Goal: Information Seeking & Learning: Find specific fact

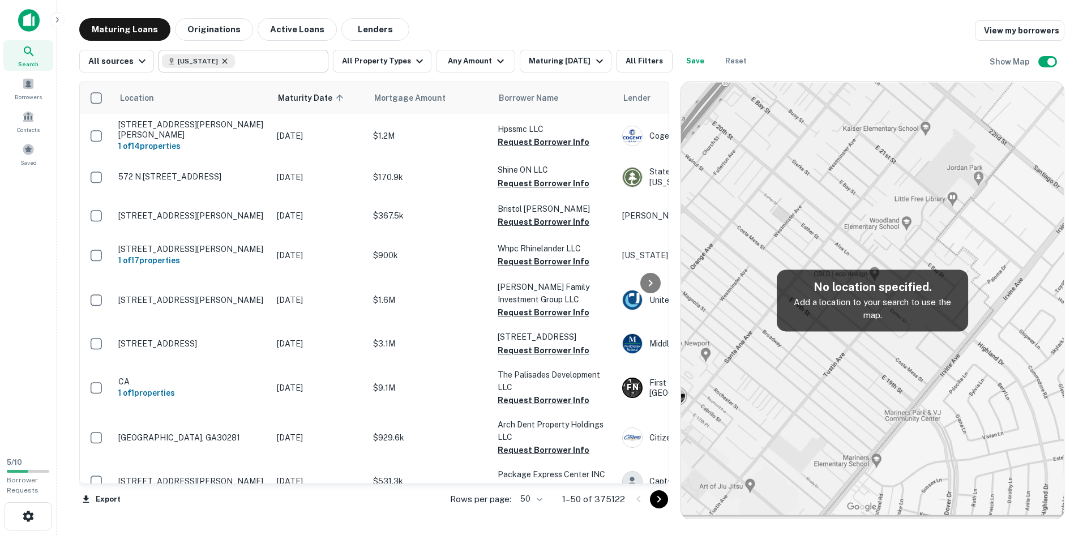
click at [220, 62] on icon at bounding box center [224, 61] width 9 height 9
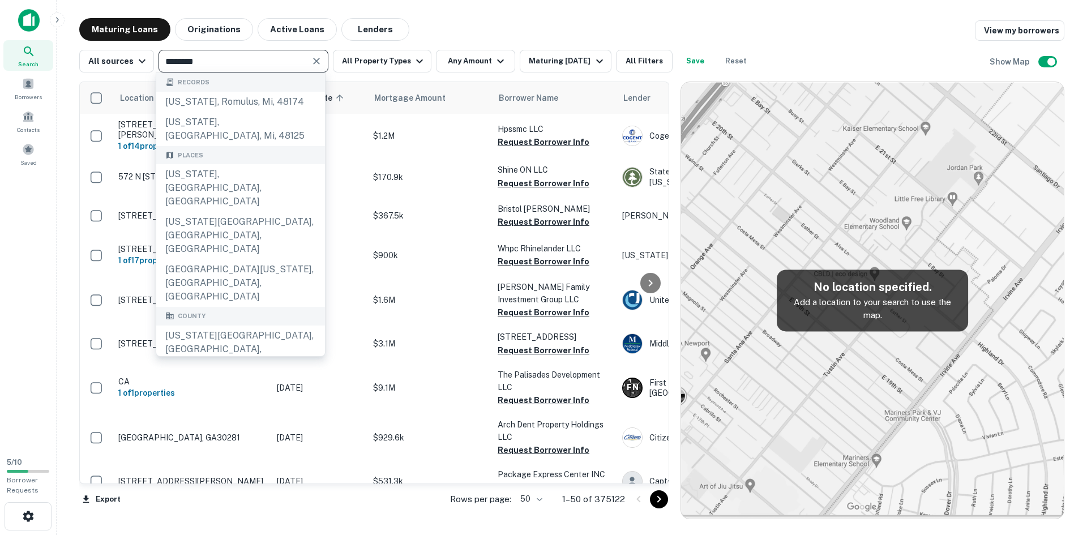
type input "*********"
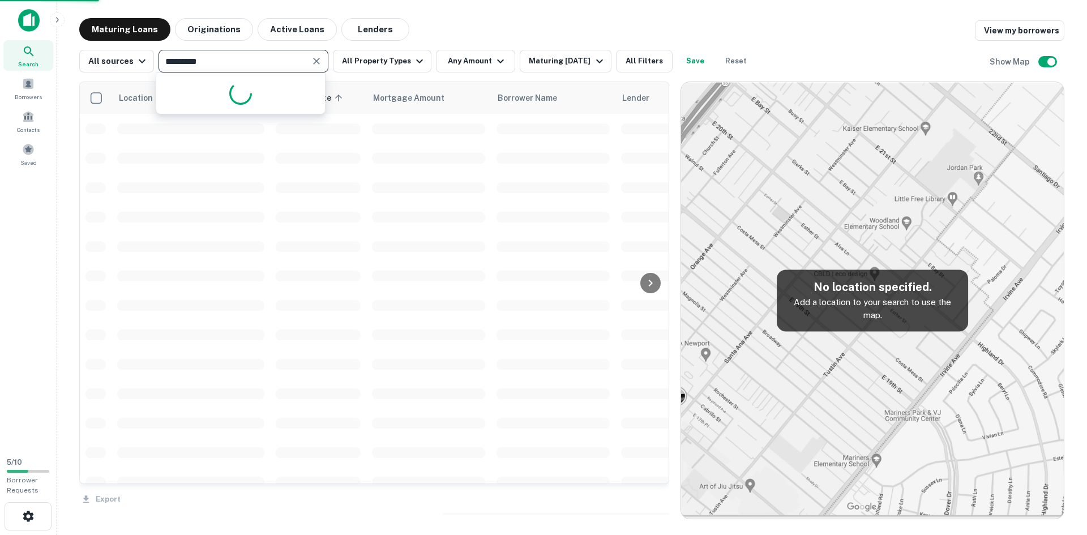
click at [271, 68] on input "*********" at bounding box center [234, 61] width 144 height 16
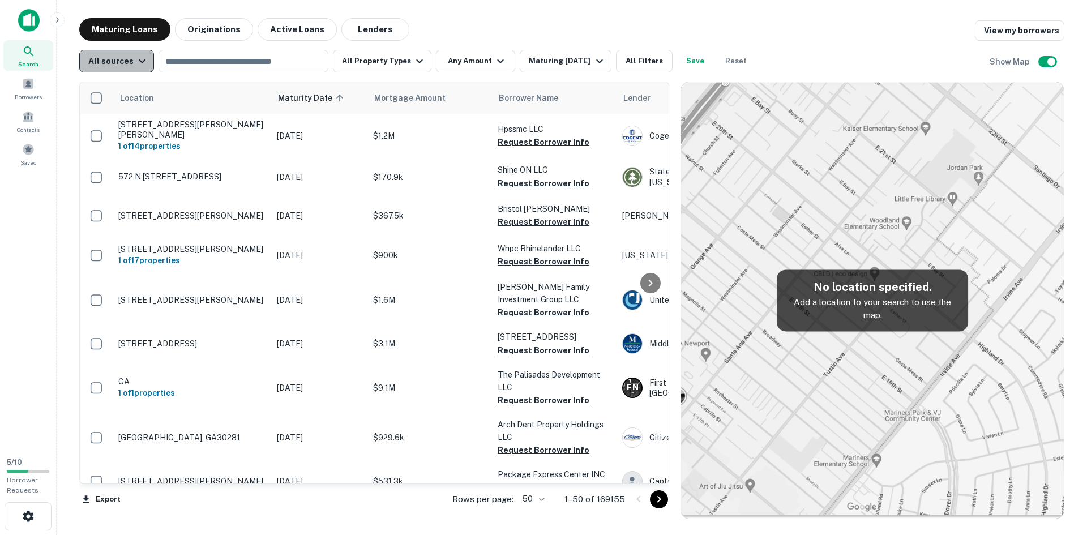
click at [149, 62] on button "All sources" at bounding box center [116, 61] width 75 height 23
click at [149, 62] on div at bounding box center [543, 267] width 1087 height 535
click at [662, 55] on button "All Filters" at bounding box center [644, 61] width 57 height 23
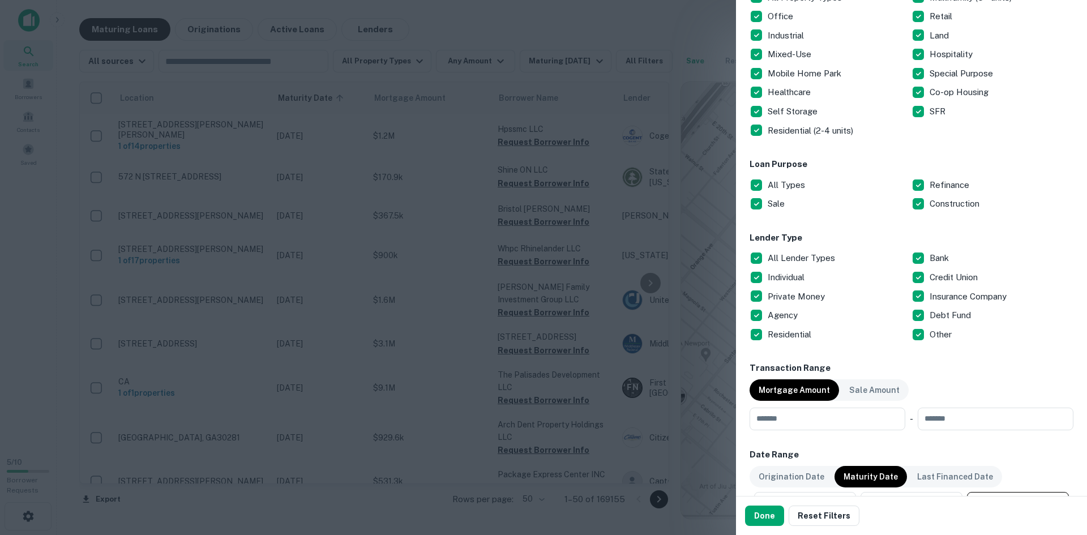
scroll to position [227, 0]
click at [763, 517] on button "Done" at bounding box center [764, 516] width 39 height 20
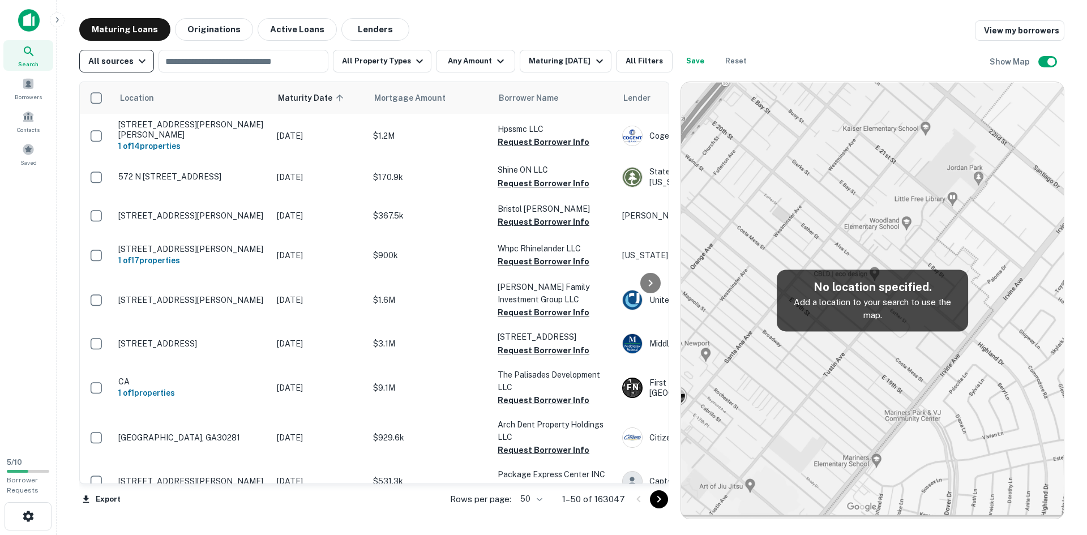
click at [127, 62] on div "All sources" at bounding box center [118, 61] width 61 height 14
click at [652, 29] on div at bounding box center [543, 267] width 1087 height 535
click at [650, 58] on button "All Filters" at bounding box center [644, 61] width 57 height 23
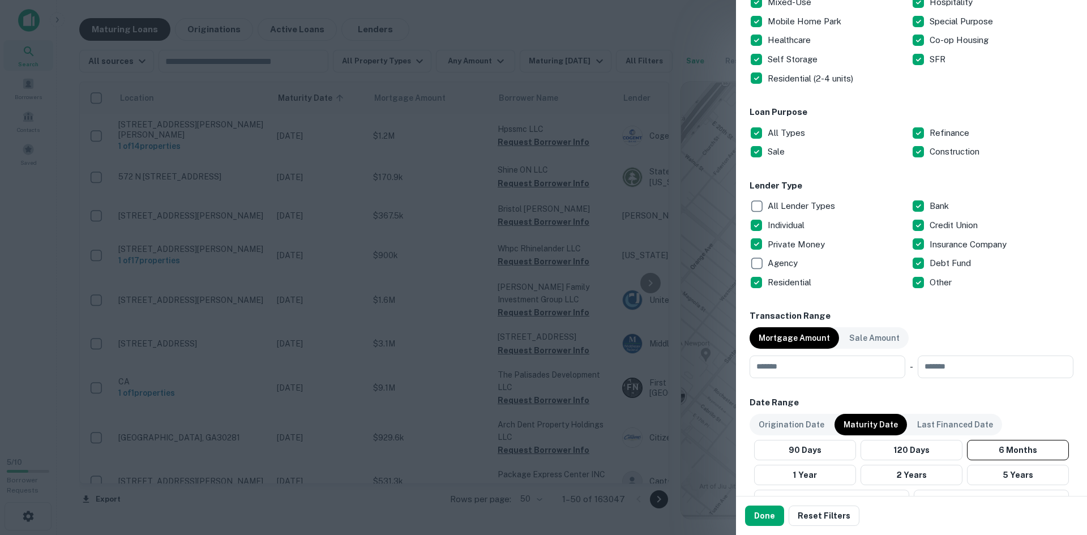
scroll to position [340, 0]
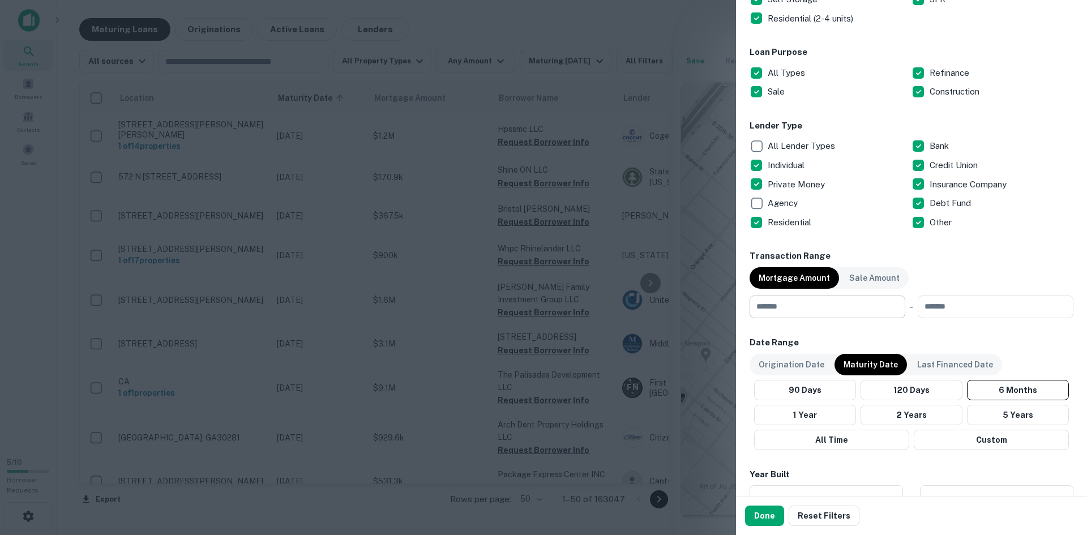
click at [852, 313] on input "number" at bounding box center [824, 307] width 148 height 23
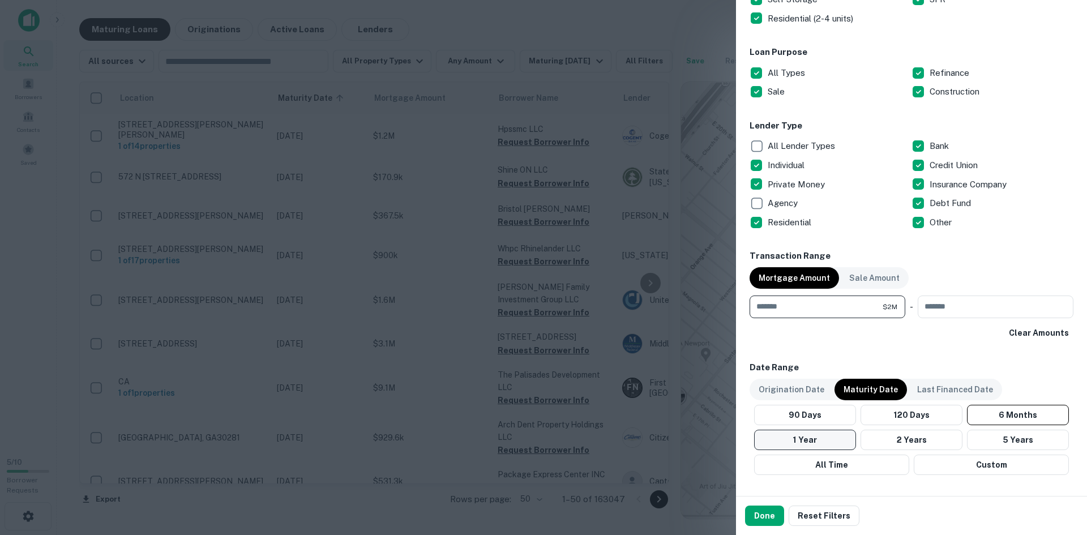
type input "*******"
click at [841, 436] on button "1 Year" at bounding box center [805, 440] width 102 height 20
click at [767, 513] on button "Done" at bounding box center [764, 516] width 39 height 20
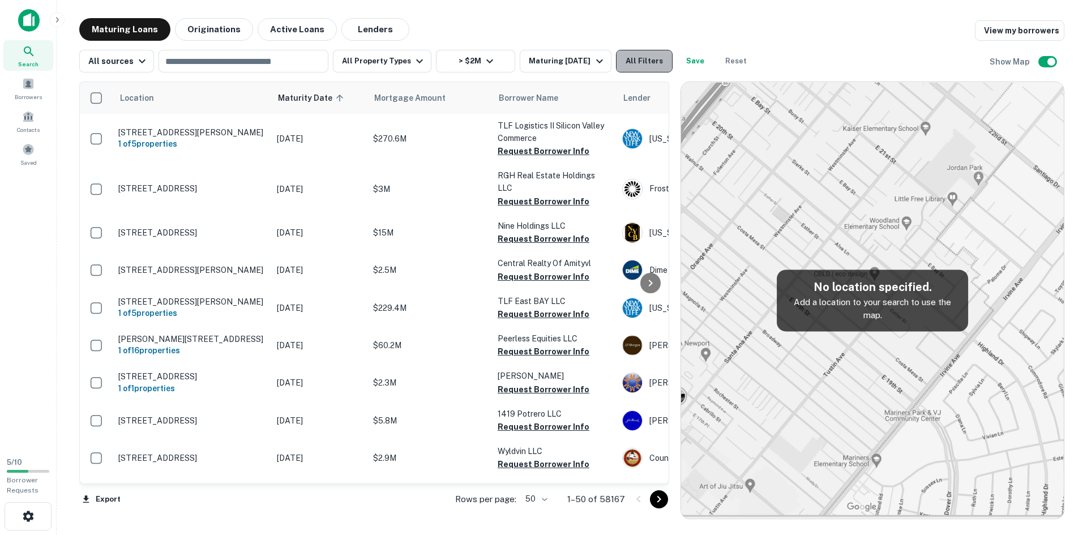
click at [634, 62] on button "All Filters" at bounding box center [644, 61] width 57 height 23
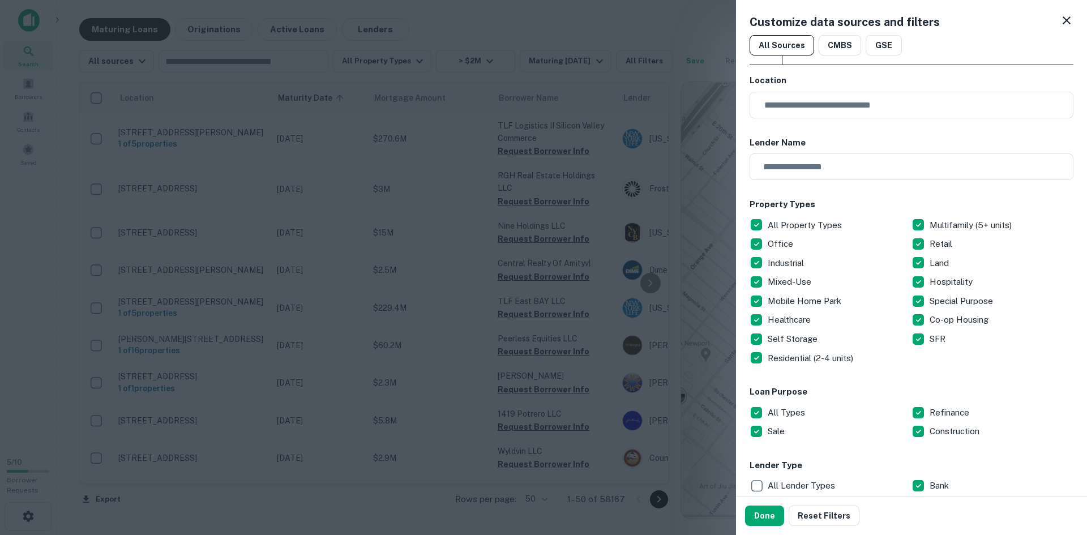
click at [482, 37] on div at bounding box center [543, 267] width 1087 height 535
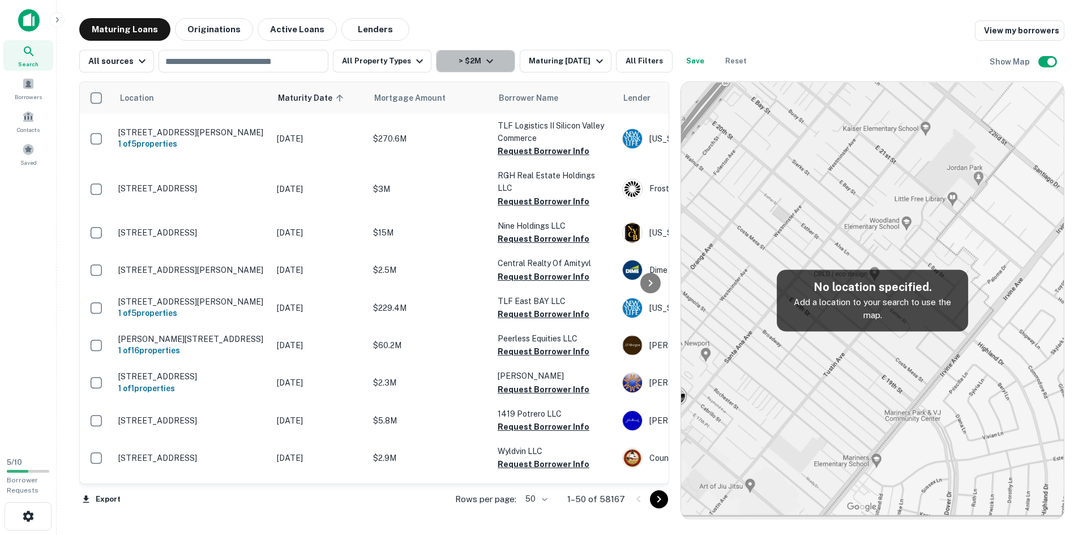
click at [486, 62] on icon "button" at bounding box center [490, 61] width 14 height 14
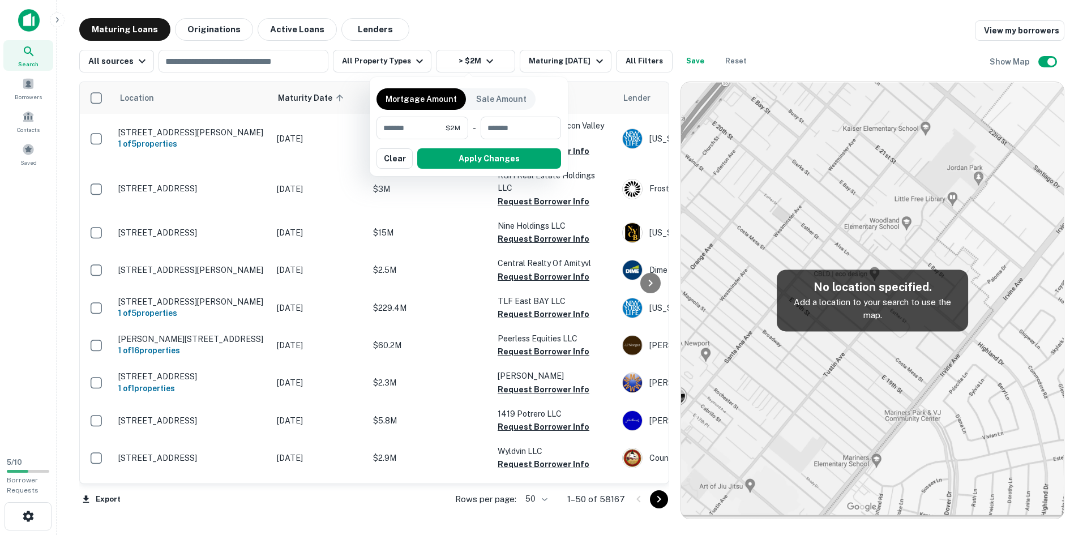
click at [497, 36] on div at bounding box center [543, 267] width 1087 height 535
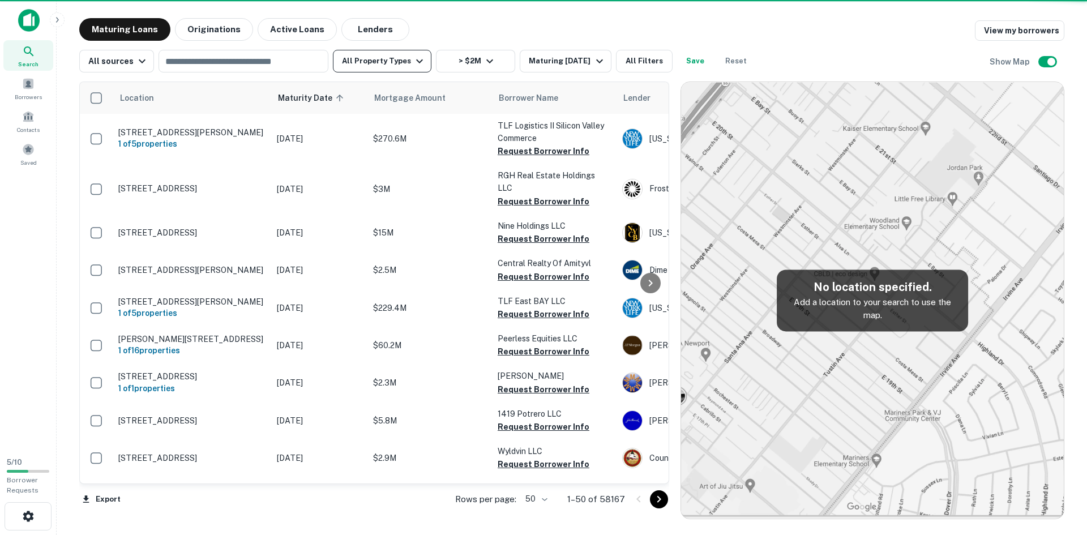
click at [403, 60] on button "All Property Types" at bounding box center [382, 61] width 99 height 23
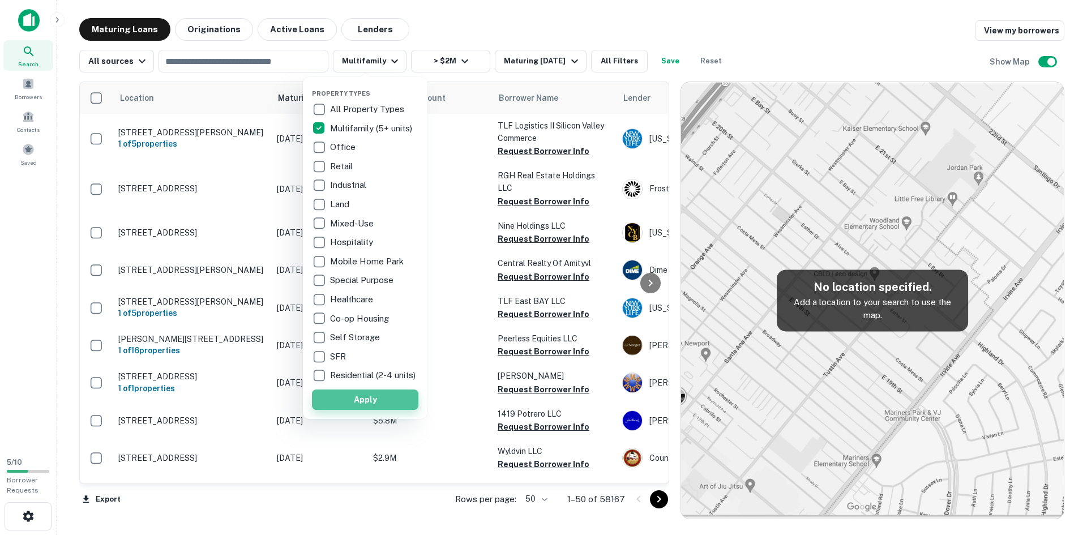
click at [398, 401] on button "Apply" at bounding box center [365, 400] width 106 height 20
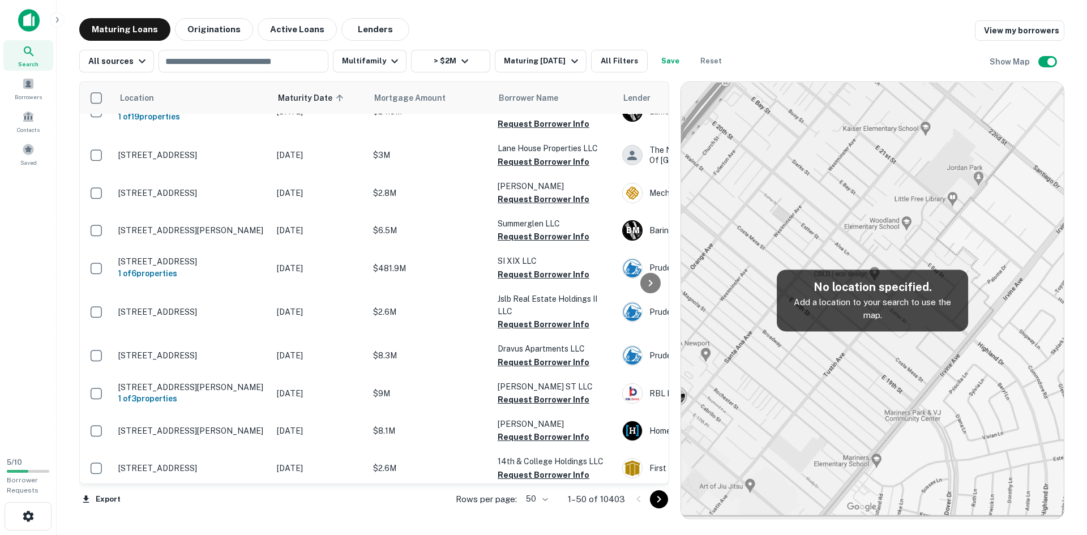
scroll to position [1576, 0]
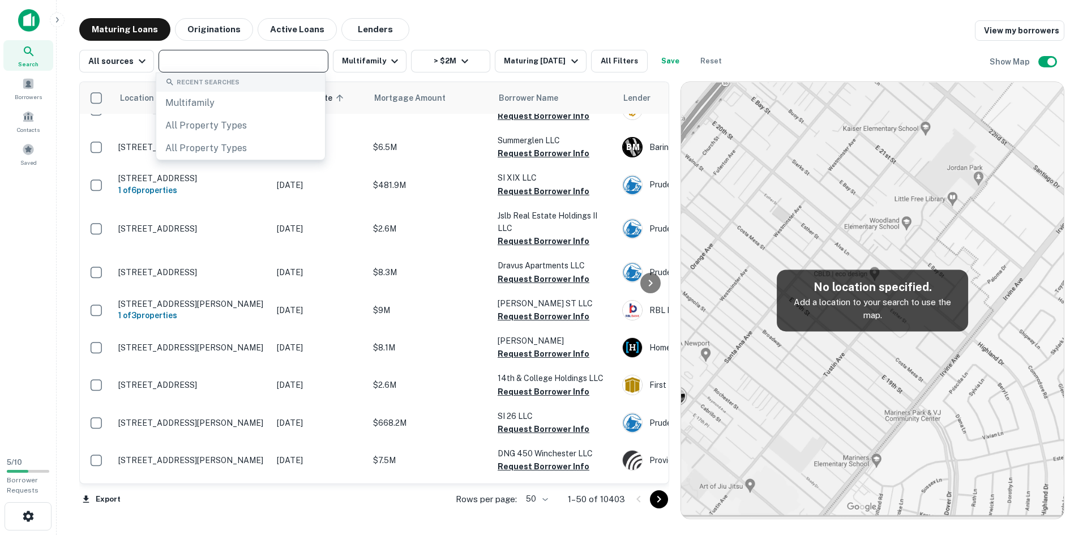
click at [283, 64] on input "text" at bounding box center [242, 61] width 161 height 16
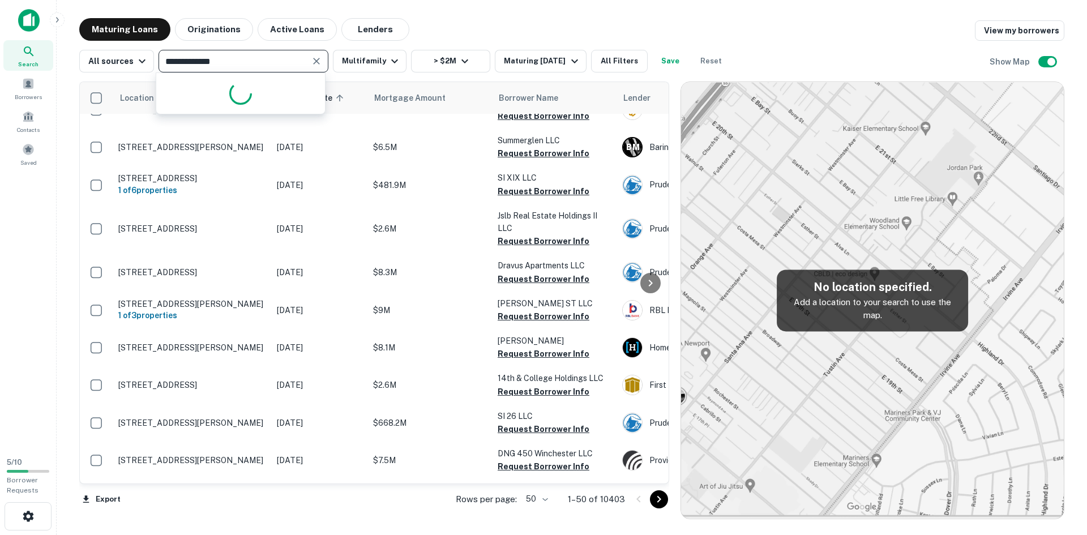
type input "**********"
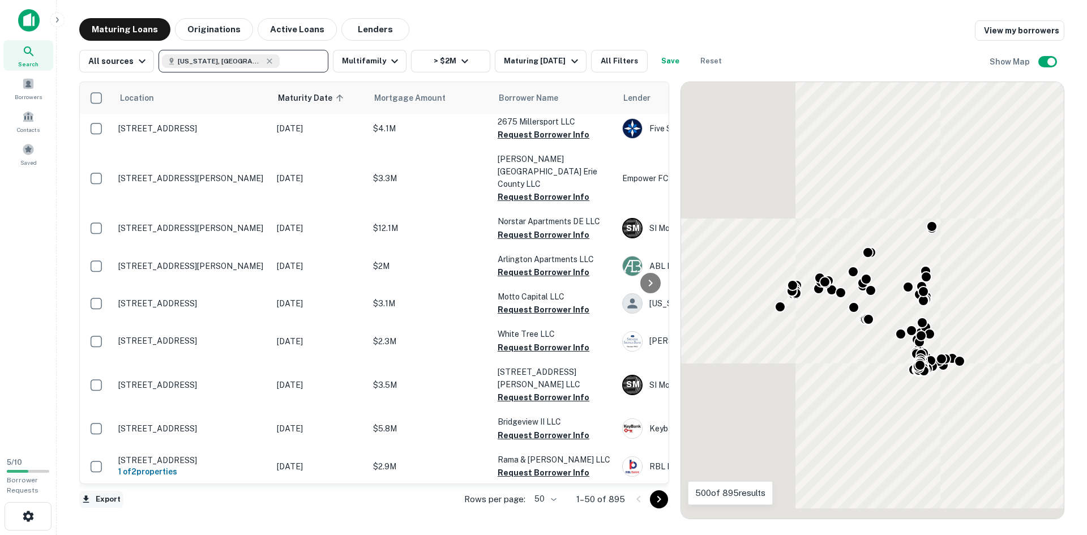
click at [105, 499] on button "Export" at bounding box center [101, 499] width 44 height 17
click at [155, 516] on li "Export as Excel (.xlsx)" at bounding box center [143, 511] width 128 height 20
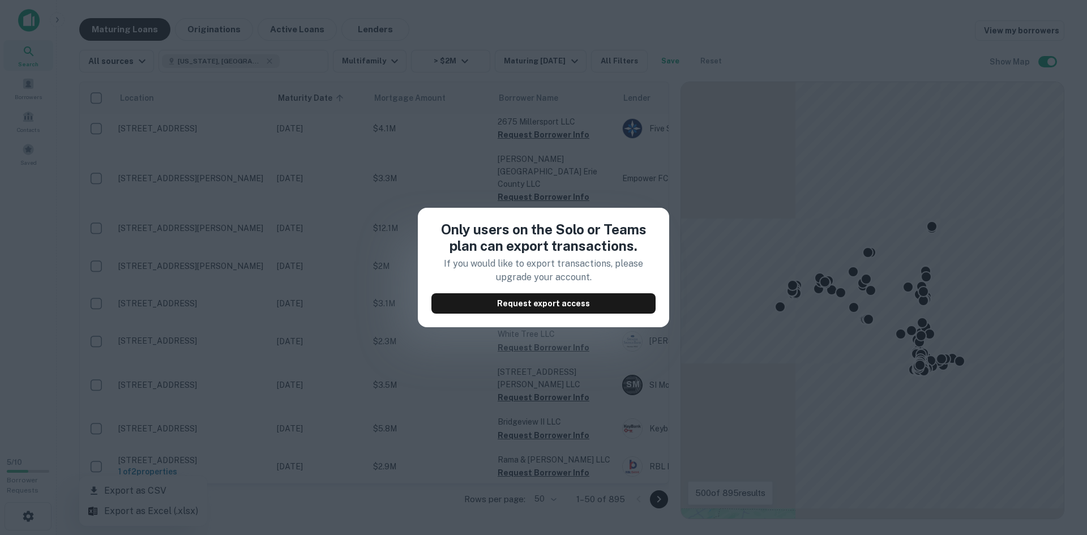
click at [529, 388] on div "Only users on the Solo or Teams plan can export transactions. If you would like…" at bounding box center [543, 267] width 1087 height 535
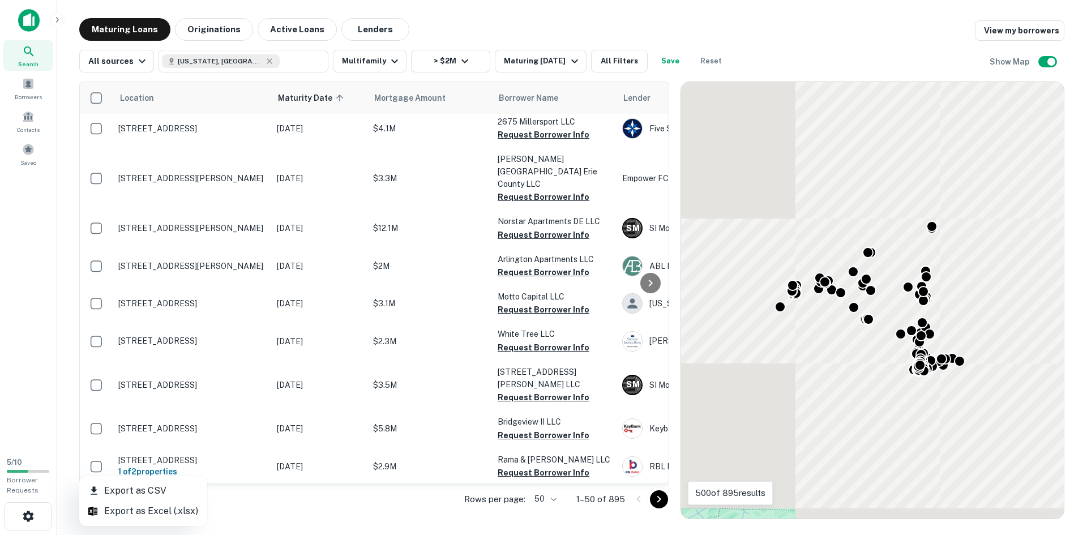
click at [110, 493] on li "Export as CSV" at bounding box center [143, 491] width 128 height 20
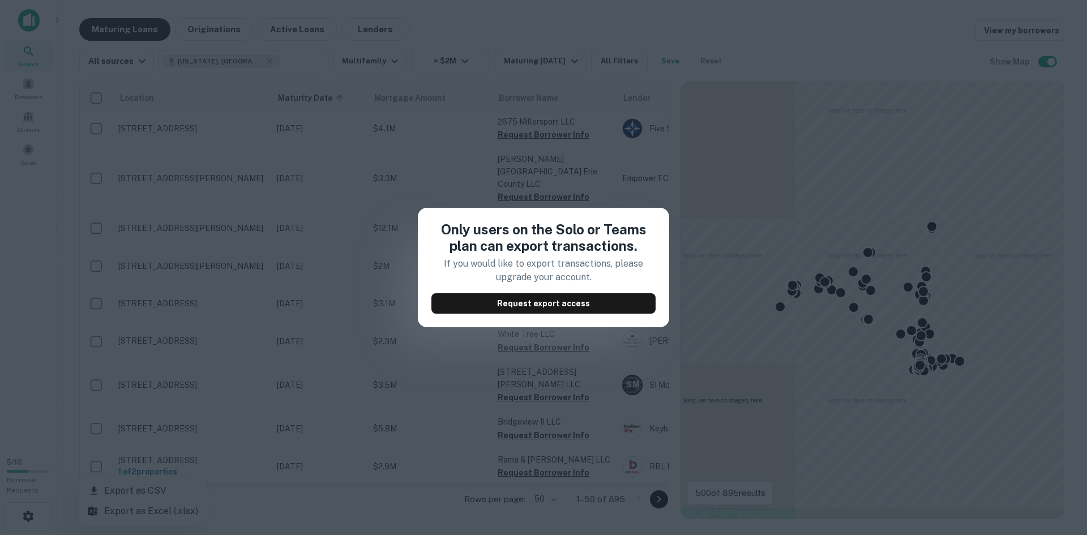
click at [379, 161] on div "Only users on the Solo or Teams plan can export transactions. If you would like…" at bounding box center [543, 267] width 1087 height 535
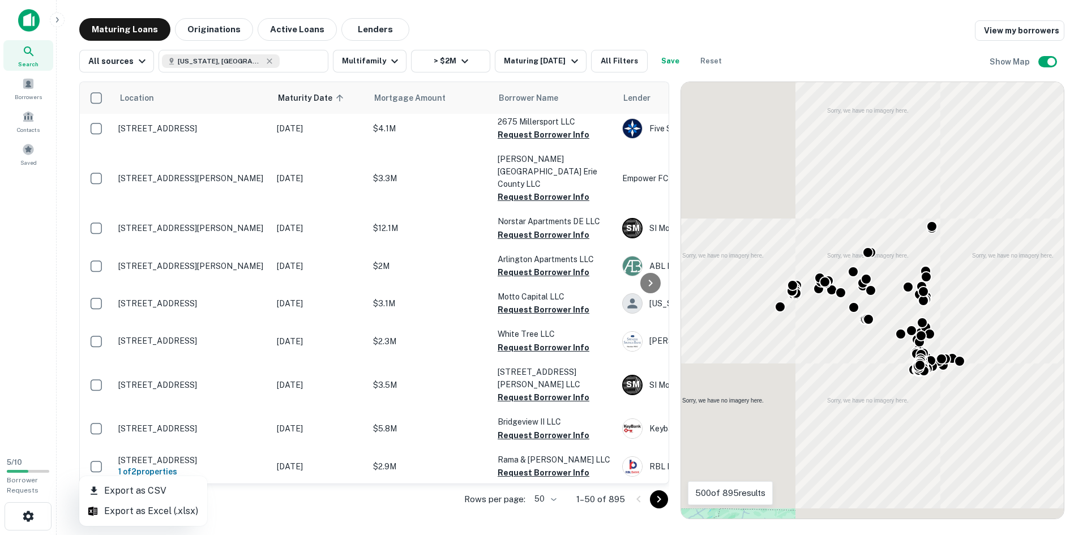
drag, startPoint x: 264, startPoint y: 482, endPoint x: 278, endPoint y: 482, distance: 13.6
click at [278, 482] on div at bounding box center [543, 267] width 1087 height 535
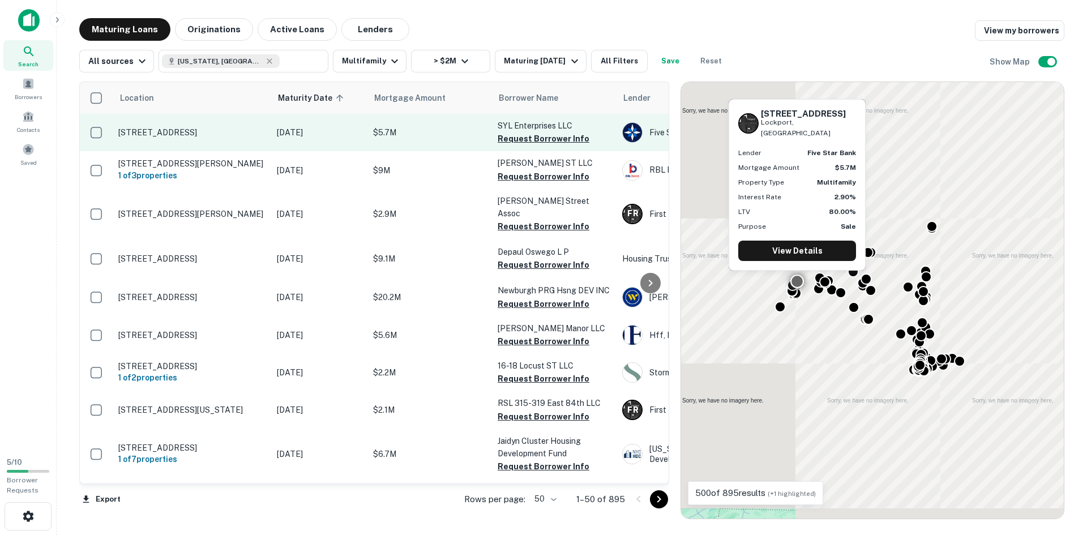
click at [207, 135] on p "[STREET_ADDRESS]" at bounding box center [191, 132] width 147 height 10
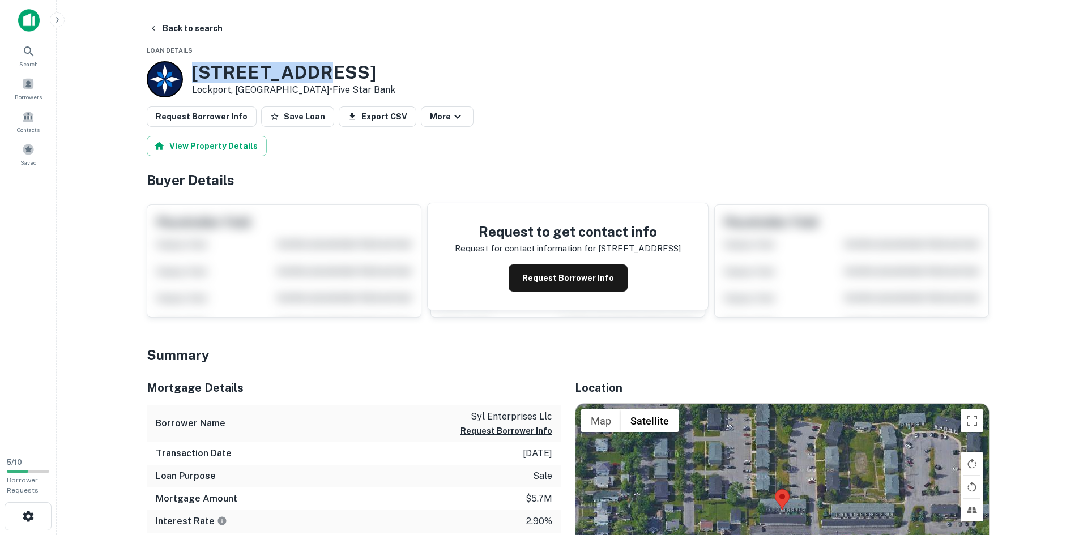
drag, startPoint x: 316, startPoint y: 76, endPoint x: 195, endPoint y: 80, distance: 120.7
click at [195, 80] on h3 "446 South St" at bounding box center [293, 73] width 203 height 22
copy h3 "446 South St"
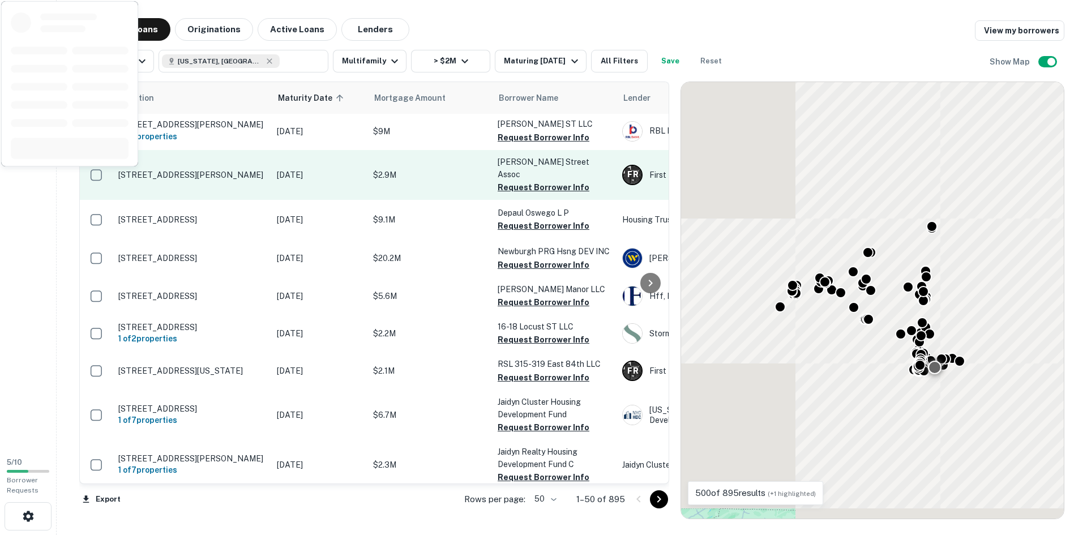
scroll to position [57, 0]
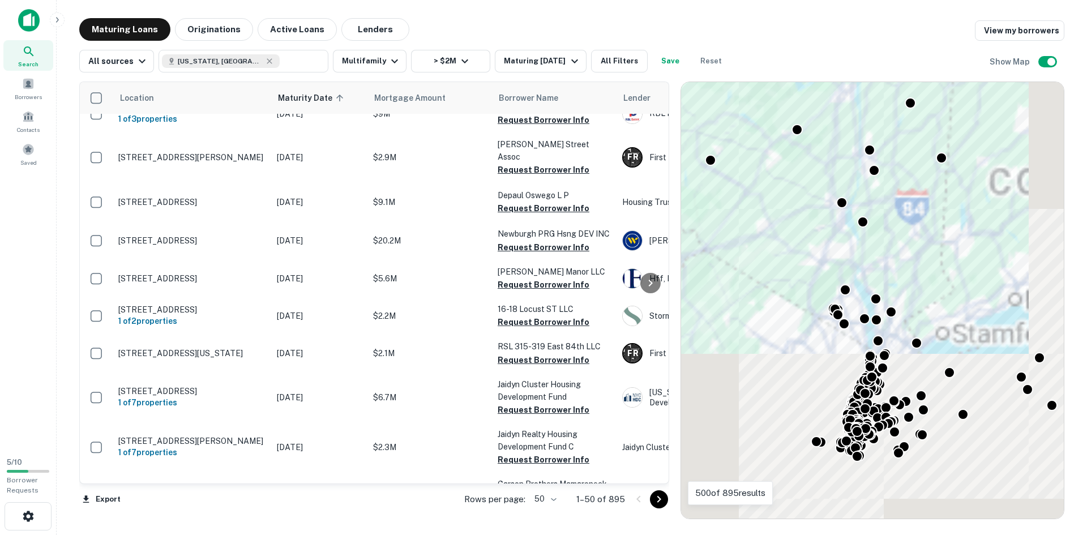
drag, startPoint x: 946, startPoint y: 412, endPoint x: 895, endPoint y: 240, distance: 179.5
click at [895, 240] on div "To activate drag with keyboard, press Alt + Enter. Once in keyboard drag state,…" at bounding box center [872, 300] width 383 height 437
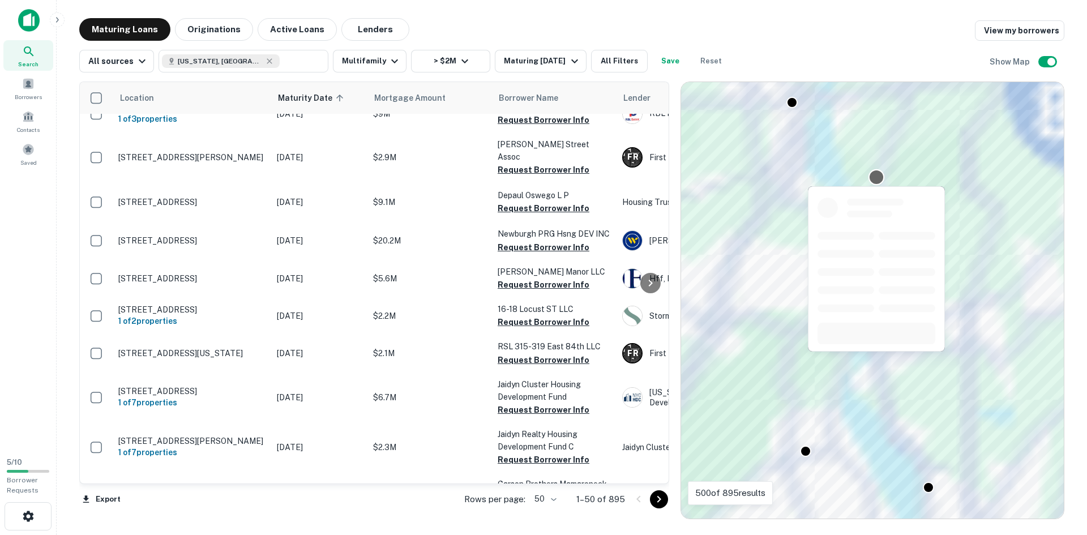
click at [875, 176] on div at bounding box center [877, 177] width 16 height 16
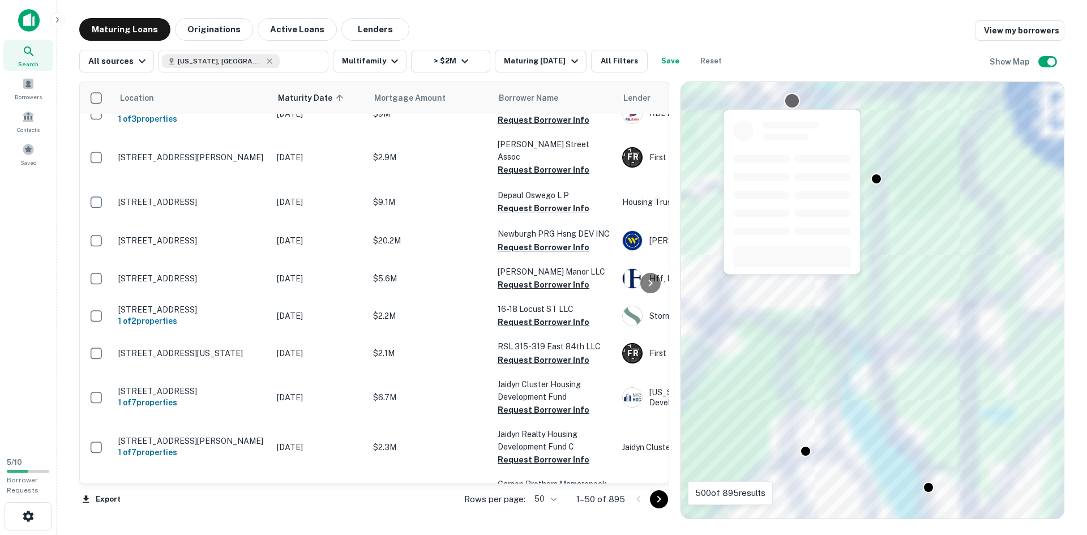
click at [792, 101] on div at bounding box center [792, 100] width 16 height 16
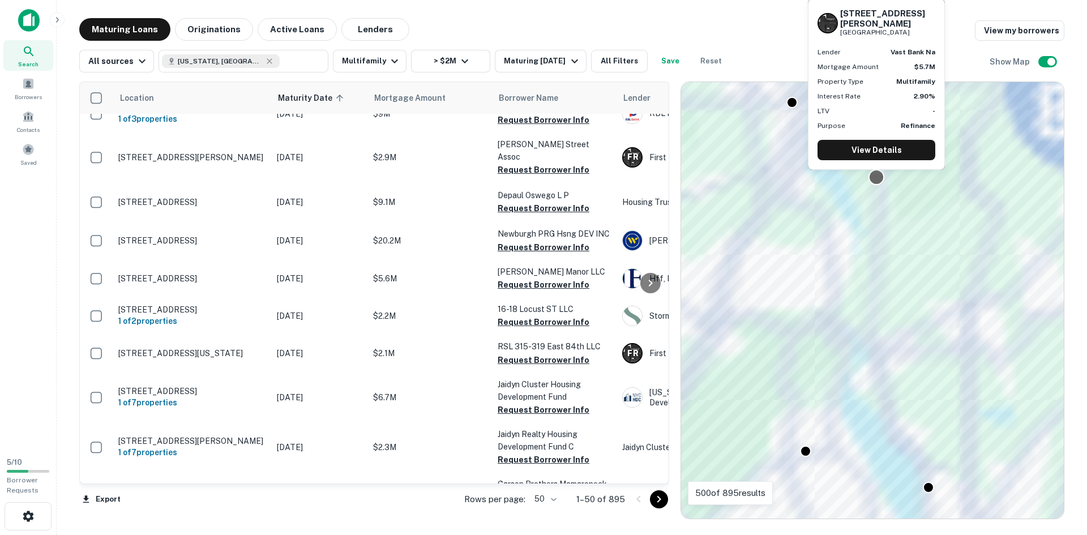
click at [877, 178] on div at bounding box center [877, 177] width 16 height 16
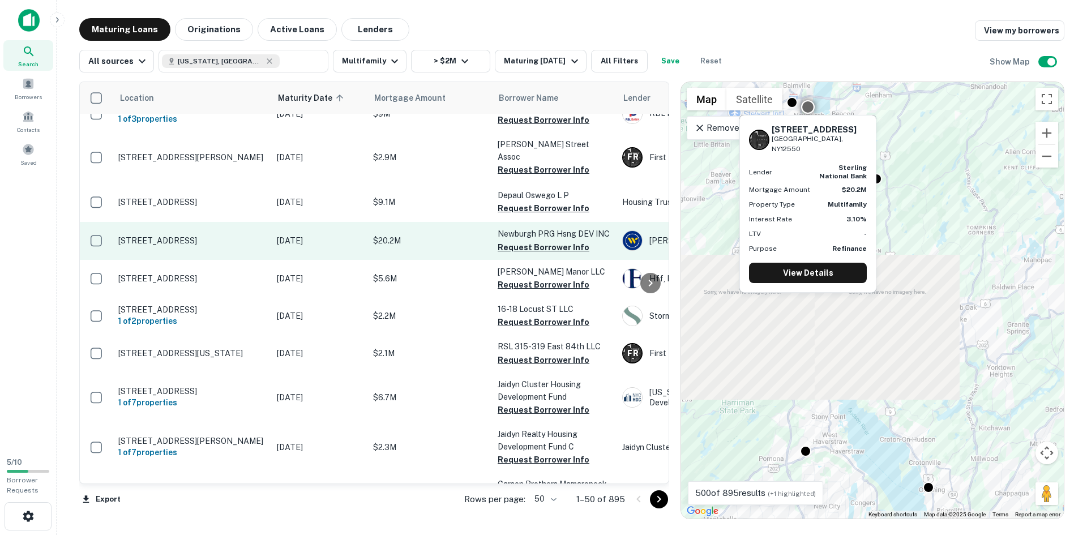
scroll to position [0, 0]
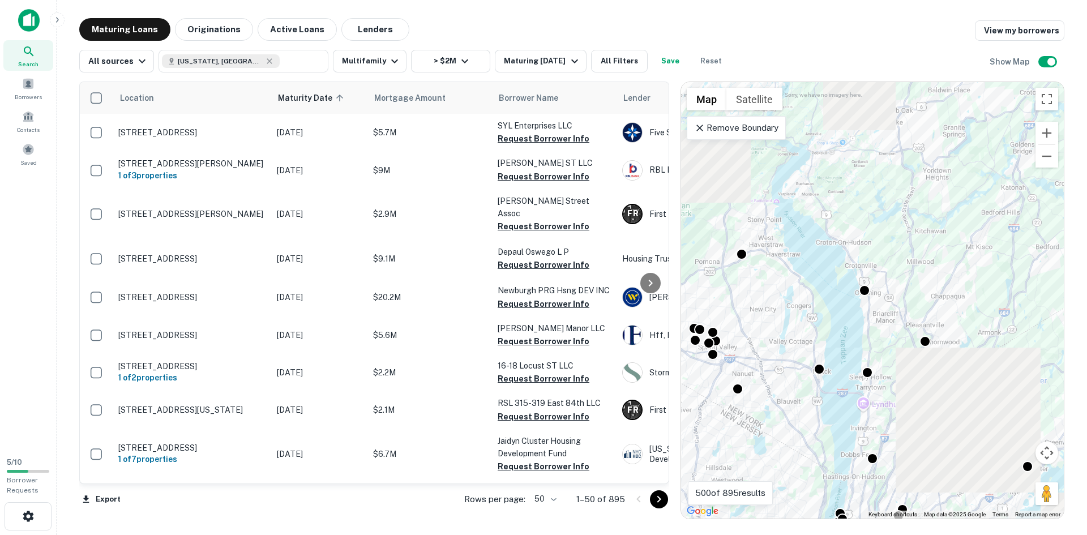
drag, startPoint x: 853, startPoint y: 451, endPoint x: 803, endPoint y: 257, distance: 201.2
click at [803, 257] on div "To navigate, press the arrow keys. To activate drag with keyboard, press Alt + …" at bounding box center [872, 300] width 383 height 437
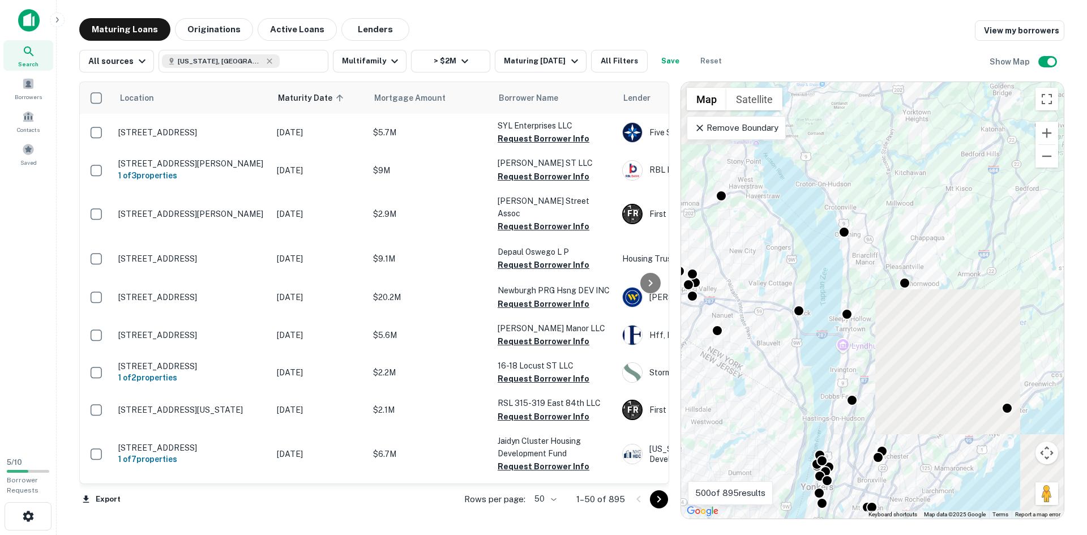
drag, startPoint x: 838, startPoint y: 353, endPoint x: 818, endPoint y: 291, distance: 65.4
click at [818, 291] on div "To navigate, press the arrow keys. To activate drag with keyboard, press Alt + …" at bounding box center [872, 300] width 383 height 437
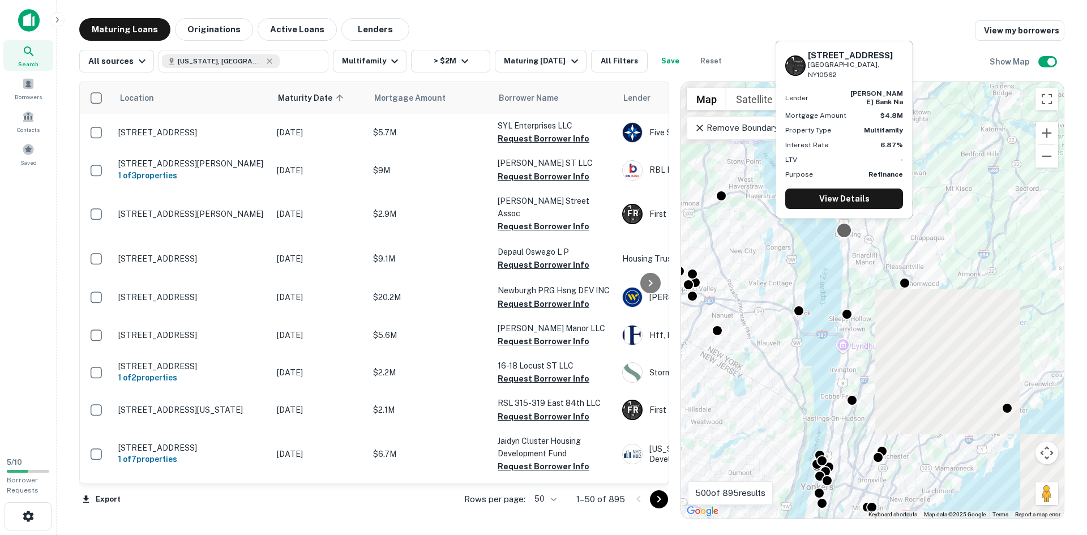
click at [843, 230] on div at bounding box center [844, 230] width 16 height 16
drag, startPoint x: 873, startPoint y: 81, endPoint x: 806, endPoint y: 67, distance: 68.3
click at [806, 67] on div "80 Main St Ossining, NY10562" at bounding box center [844, 65] width 118 height 30
copy div "80 Main St Ossining, NY10562"
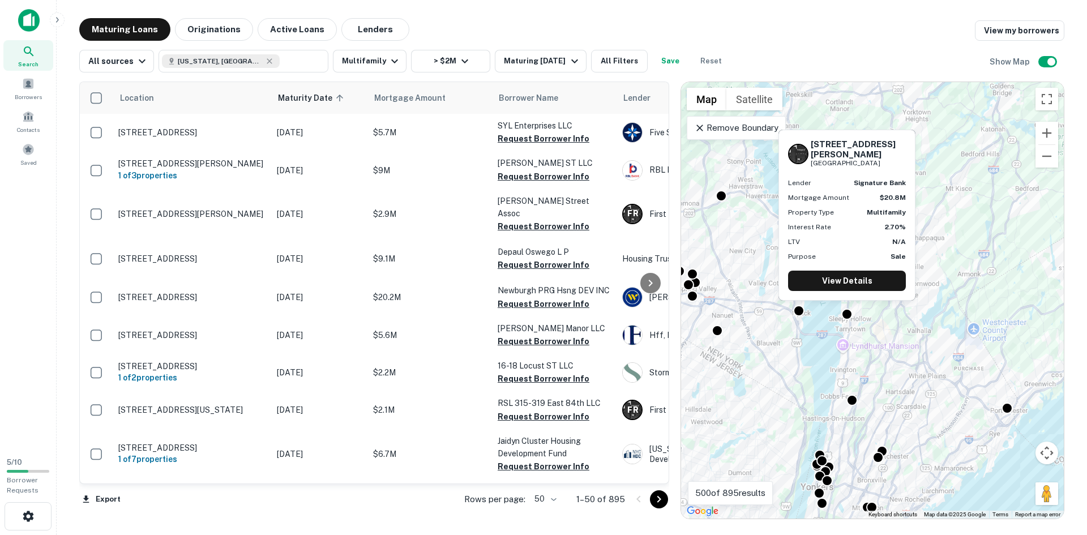
drag, startPoint x: 888, startPoint y: 164, endPoint x: 812, endPoint y: 148, distance: 78.0
click at [812, 148] on div "95 Beekman Ave Sleepy Hollow, NY10591" at bounding box center [847, 153] width 118 height 29
copy div "95 Beekman Ave Sleepy Hollow, NY10591"
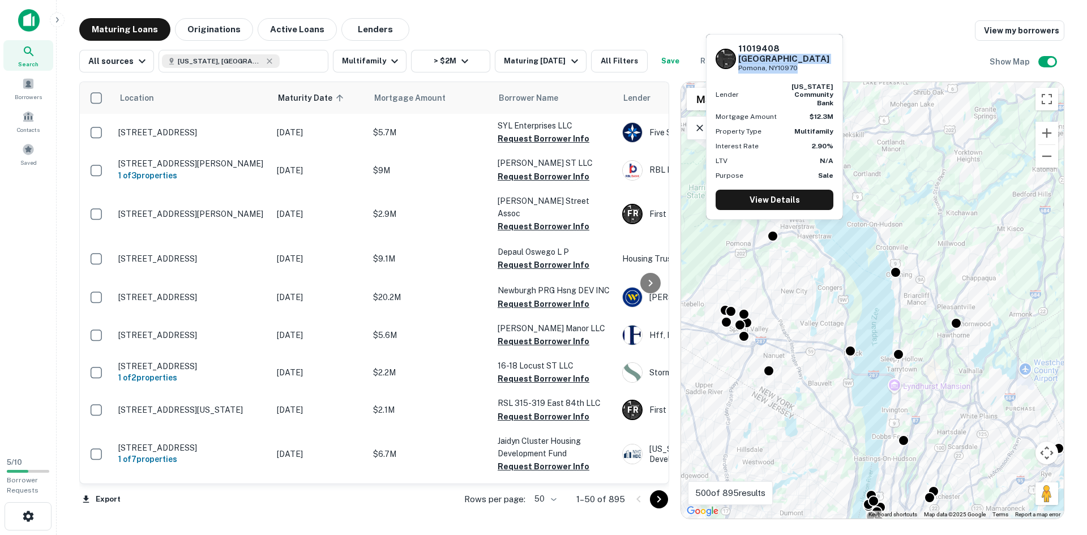
drag, startPoint x: 803, startPoint y: 76, endPoint x: 781, endPoint y: 54, distance: 31.2
click at [781, 54] on div "11019408 Crystal Hill Dr Pomona, NY10970" at bounding box center [785, 58] width 95 height 29
click at [787, 193] on link "View Details" at bounding box center [775, 200] width 118 height 20
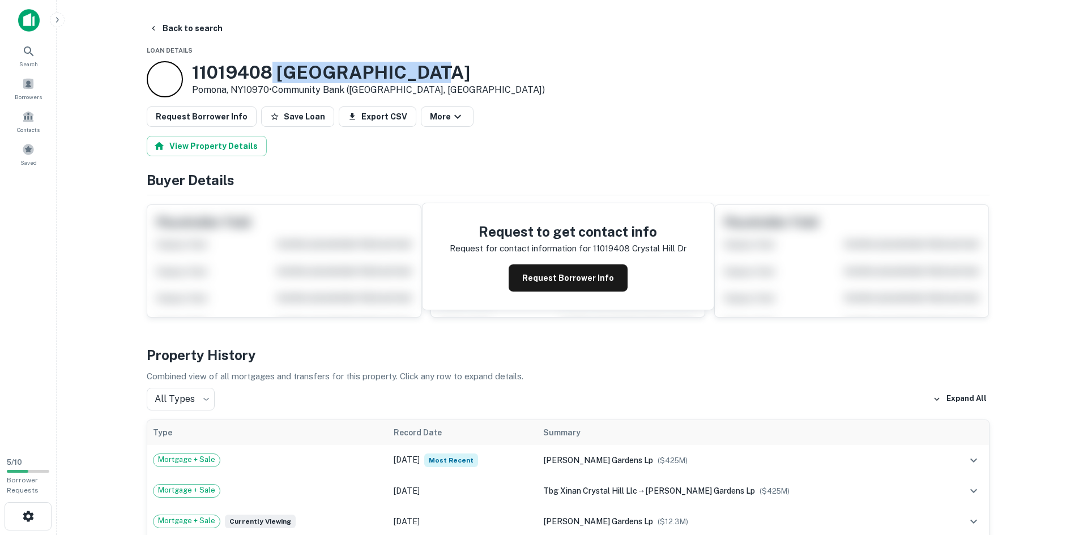
drag, startPoint x: 412, startPoint y: 76, endPoint x: 272, endPoint y: 82, distance: 140.0
click at [272, 82] on div "11019408 Crystal Hill Dr Pomona, NY10970 • Community Bank (dunlap, IA)" at bounding box center [568, 79] width 843 height 36
click at [412, 92] on div "11019408 Crystal Hill Dr Pomona, NY10970 • Community Bank (dunlap, IA)" at bounding box center [568, 79] width 843 height 36
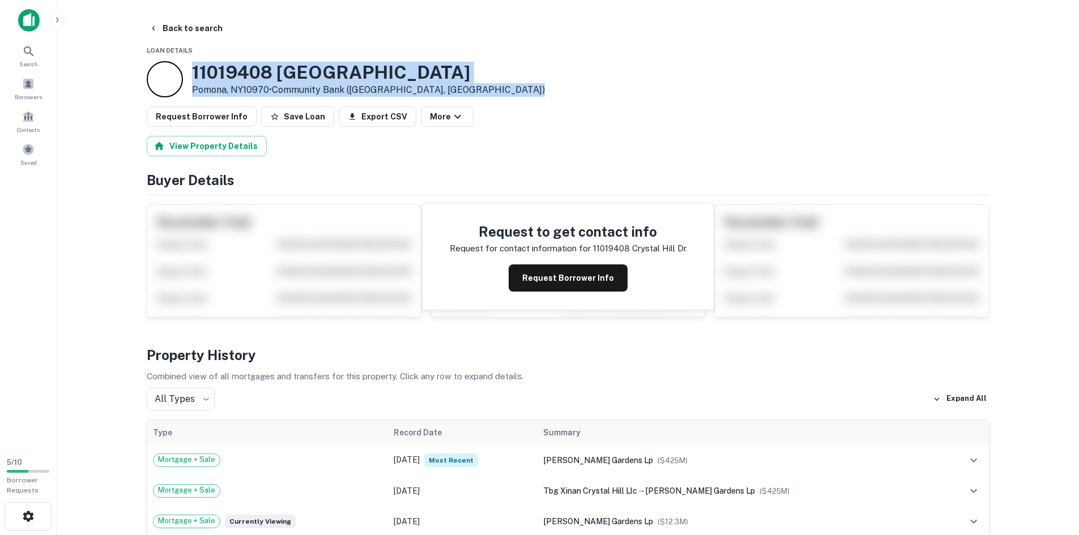
drag, startPoint x: 412, startPoint y: 92, endPoint x: 223, endPoint y: 71, distance: 190.3
click at [223, 71] on div "11019408 Crystal Hill Dr Pomona, NY10970 • Community Bank (dunlap, IA)" at bounding box center [568, 79] width 843 height 36
copy div "11019408 Crystal Hill Dr Pomona, NY10970 • Community Bank (dunlap, IA)"
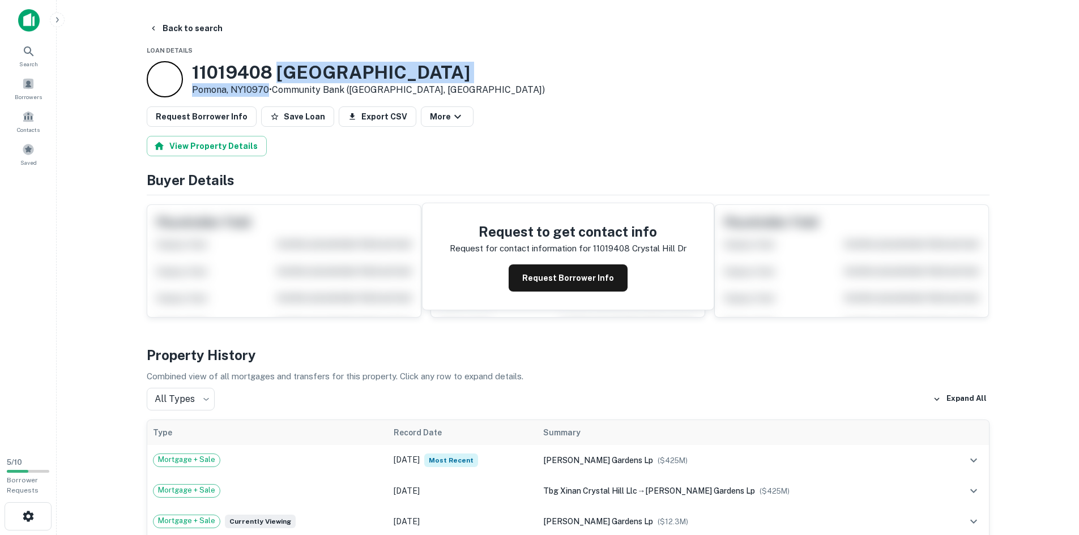
drag, startPoint x: 267, startPoint y: 88, endPoint x: 284, endPoint y: 66, distance: 27.4
click at [284, 66] on div "11019408 Crystal Hill Dr Pomona, NY10970 • Community Bank (dunlap, IA)" at bounding box center [368, 79] width 353 height 35
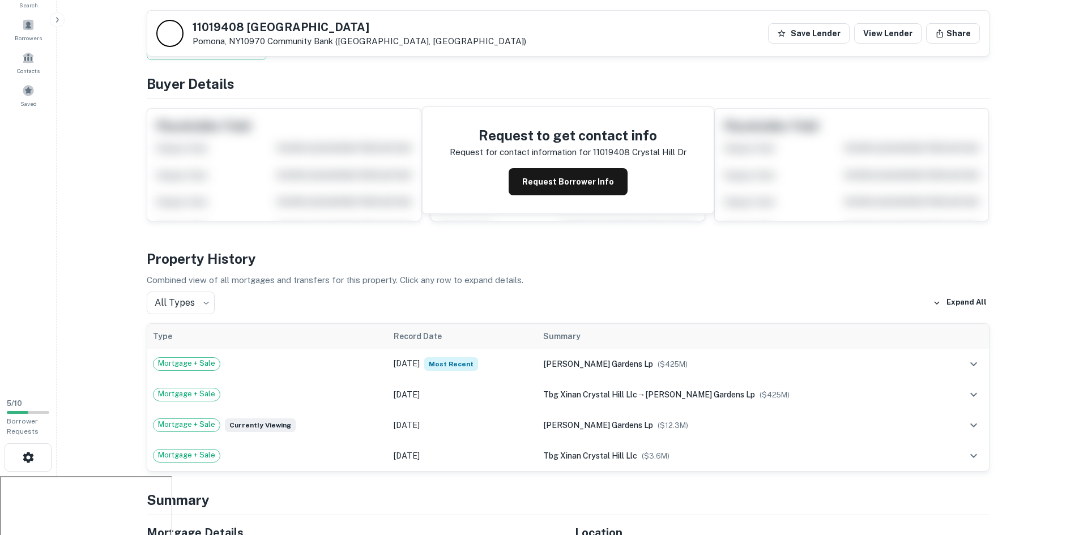
scroll to position [170, 0]
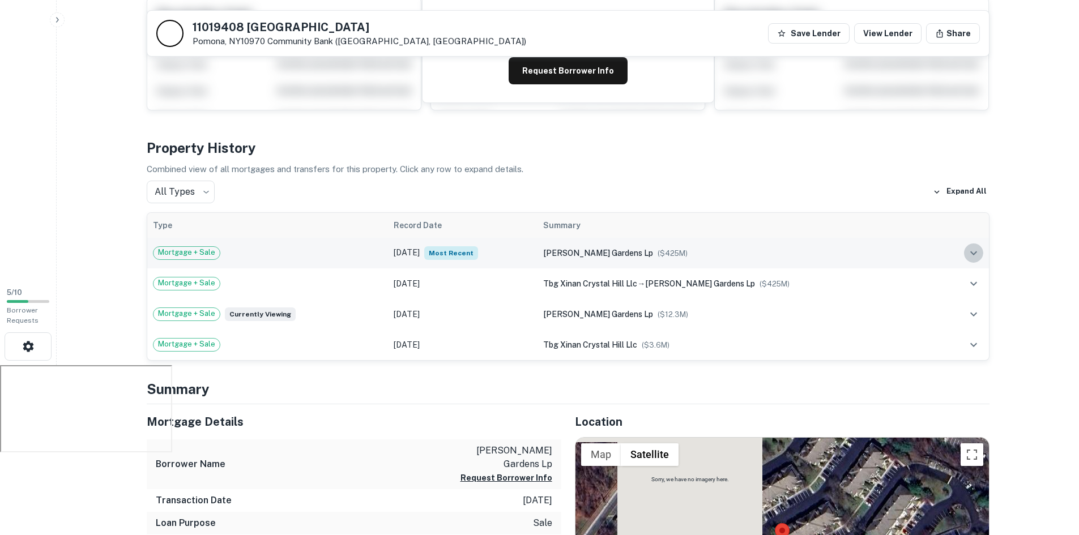
click at [970, 255] on icon "expand row" at bounding box center [974, 253] width 14 height 14
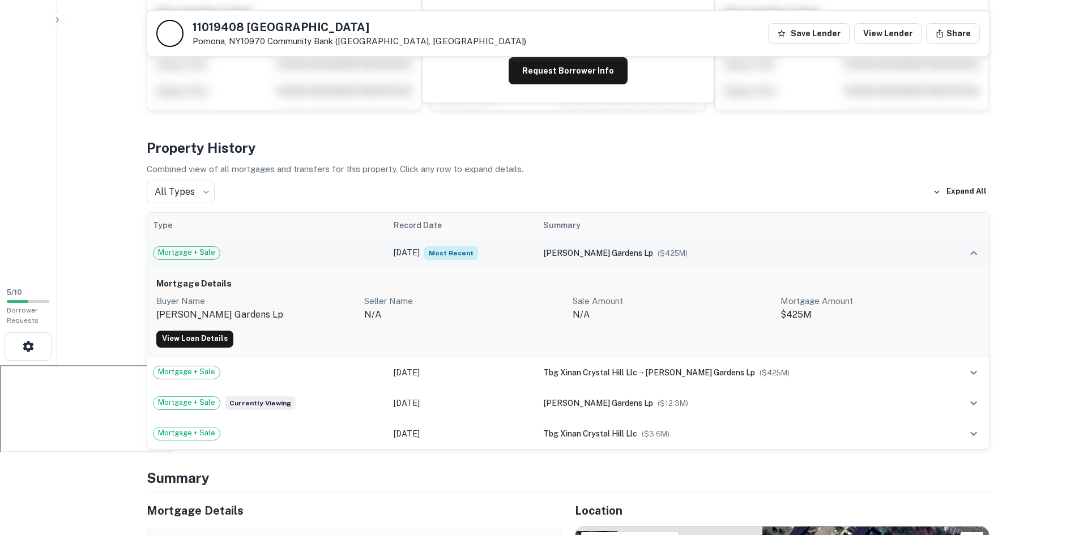
click at [970, 255] on icon "expand row" at bounding box center [974, 253] width 14 height 14
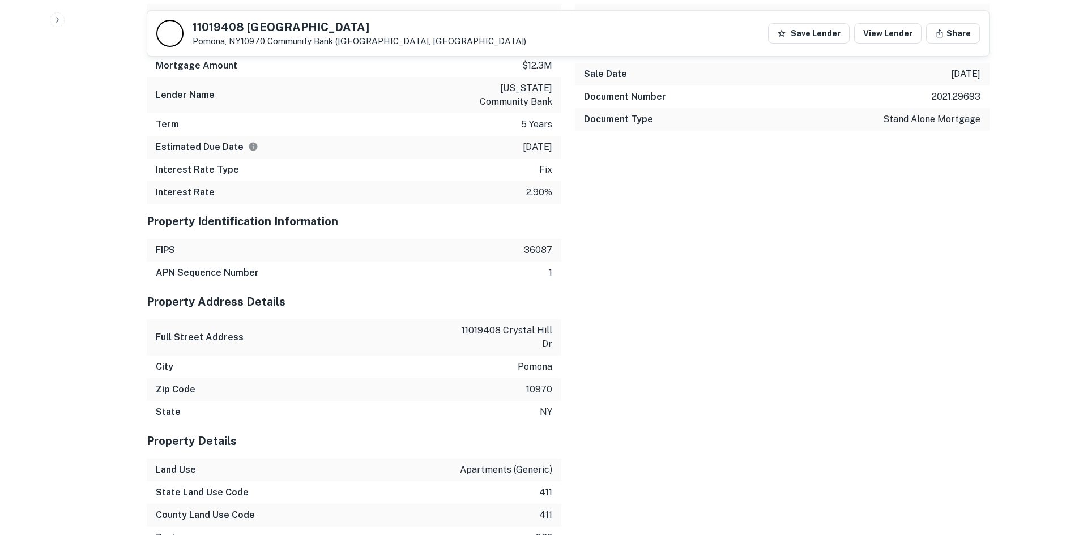
scroll to position [1133, 0]
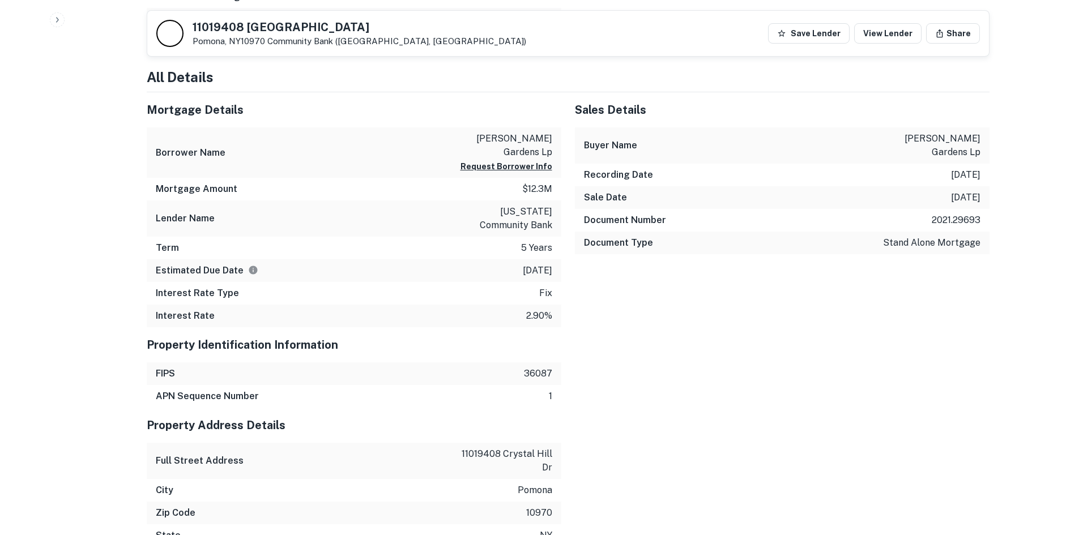
scroll to position [963, 0]
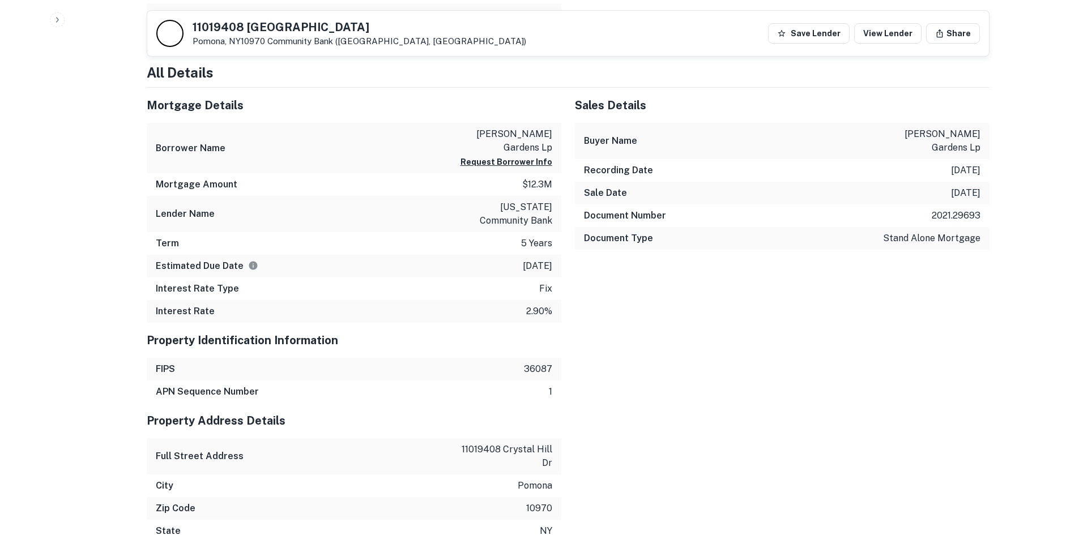
click at [525, 127] on p "henry gardens lp" at bounding box center [501, 140] width 102 height 27
copy div "henry gardens lp Request Borrower Info"
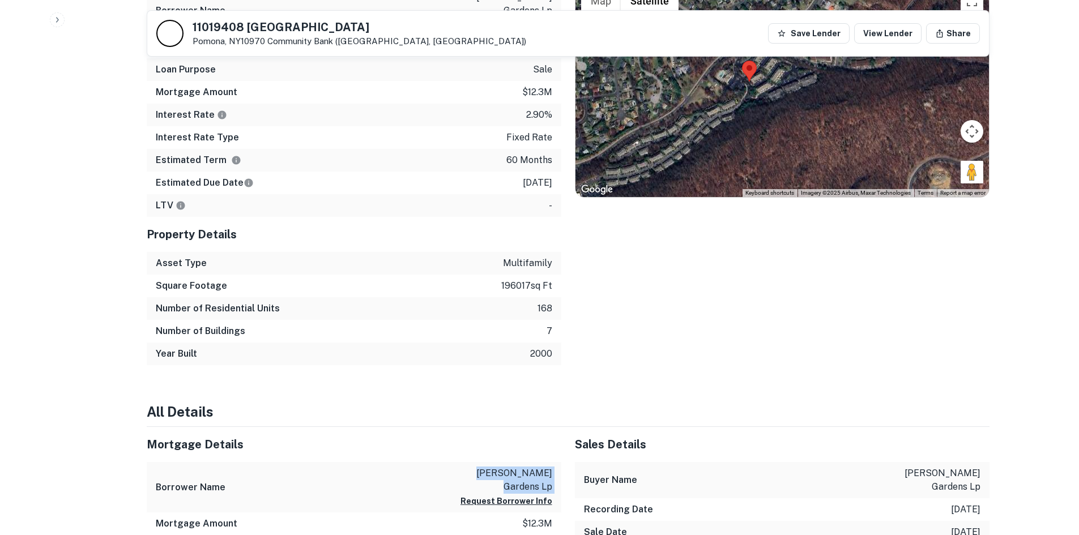
scroll to position [396, 0]
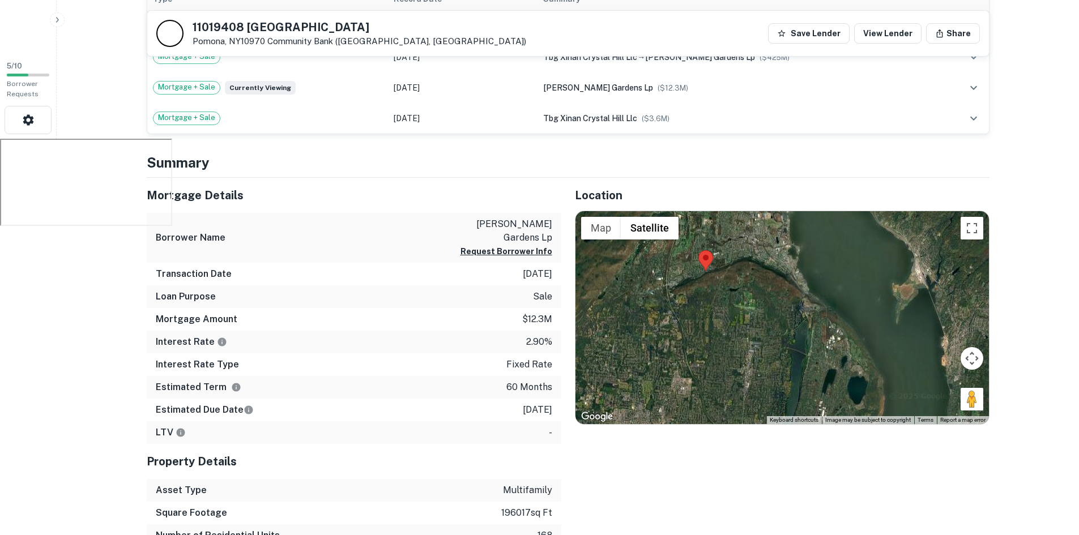
drag, startPoint x: 735, startPoint y: 294, endPoint x: 776, endPoint y: 296, distance: 40.8
click at [776, 296] on div at bounding box center [781, 317] width 413 height 213
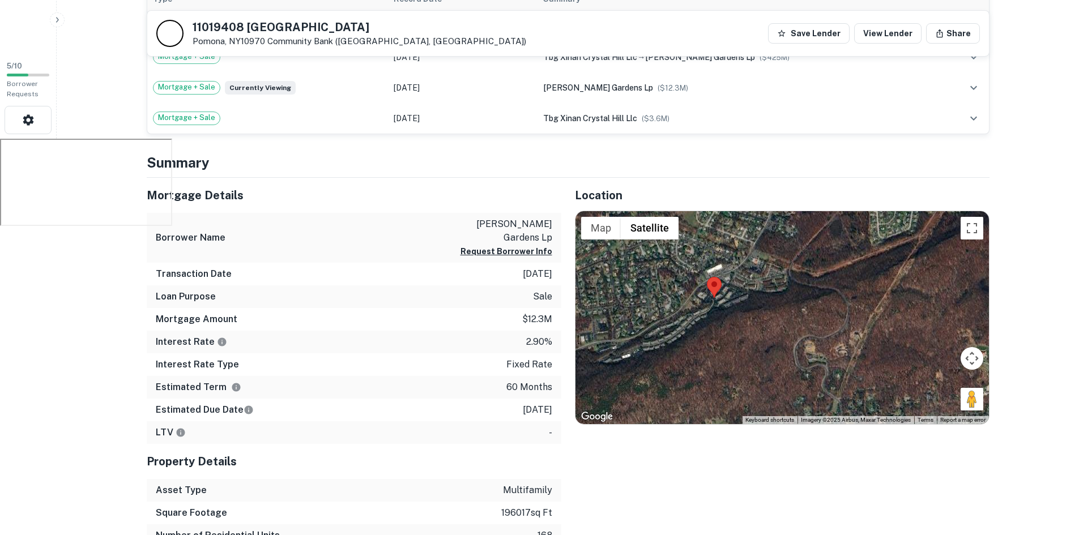
drag, startPoint x: 715, startPoint y: 267, endPoint x: 811, endPoint y: 416, distance: 177.8
click at [811, 416] on div "Use ctrl + scroll to zoom the map Map Terrain Satellite Labels Keyboard shortcu…" at bounding box center [781, 317] width 413 height 213
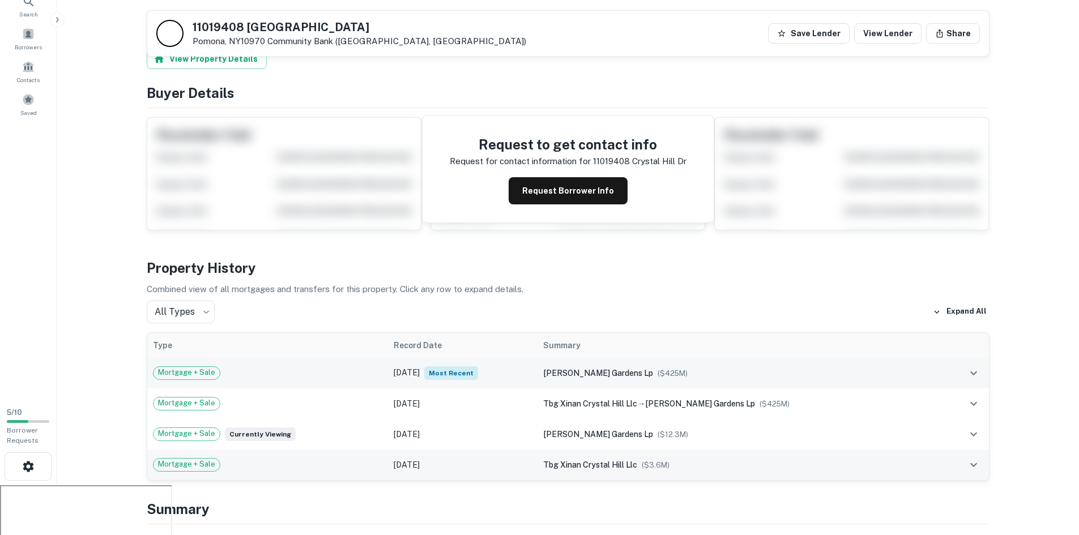
scroll to position [0, 0]
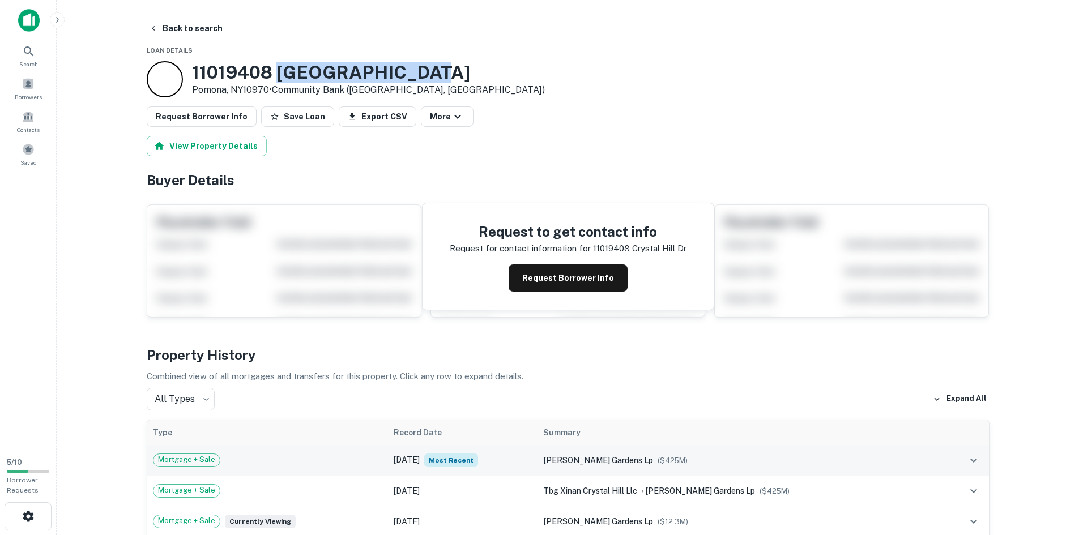
drag, startPoint x: 412, startPoint y: 70, endPoint x: 283, endPoint y: 71, distance: 129.1
click at [283, 71] on div "11019408 Crystal Hill Dr Pomona, NY10970 • Community Bank (dunlap, IA)" at bounding box center [568, 79] width 843 height 36
copy h3 "Crystal Hill Dr"
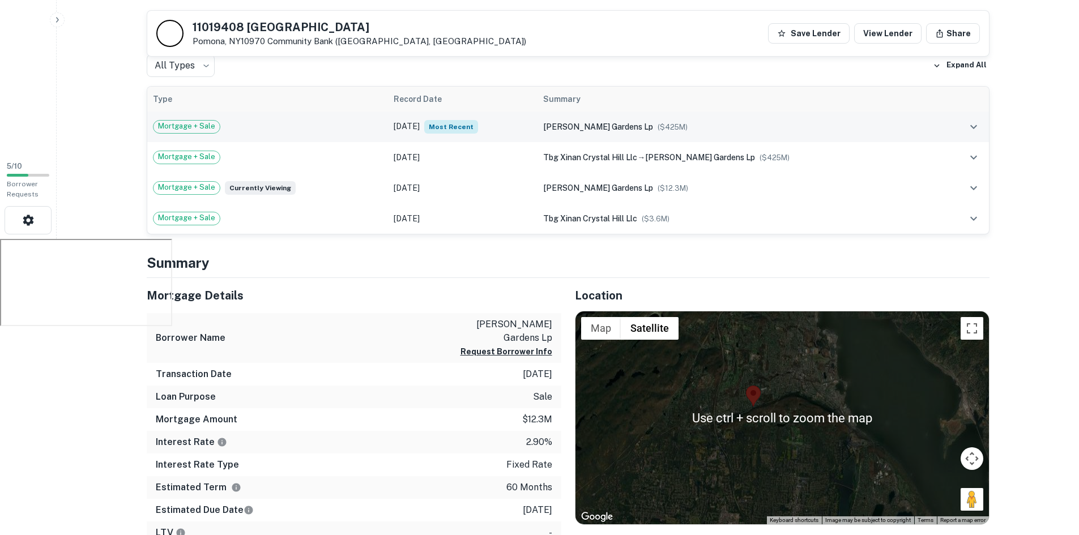
scroll to position [453, 0]
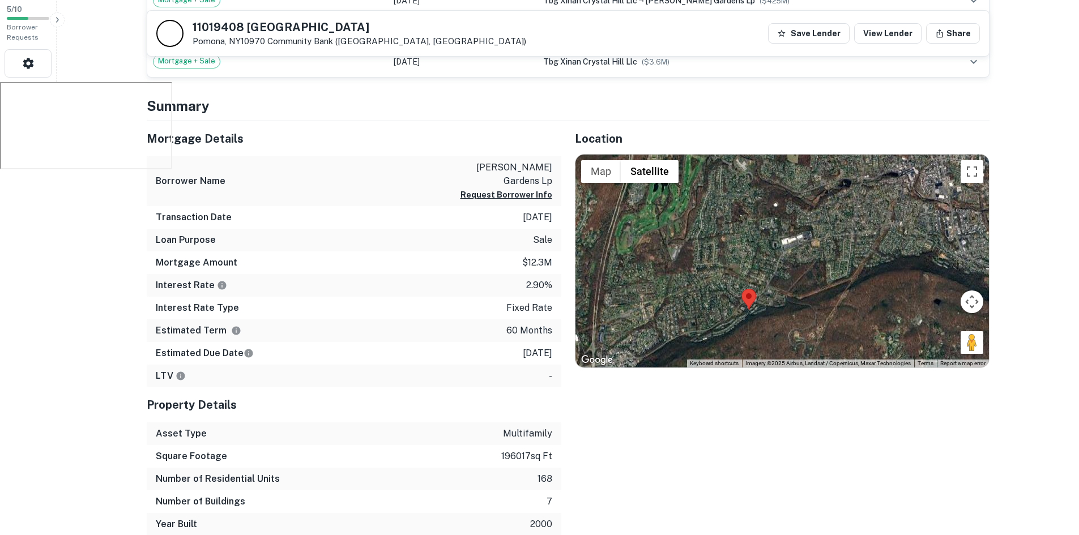
drag, startPoint x: 759, startPoint y: 214, endPoint x: 779, endPoint y: 331, distance: 119.0
click at [779, 331] on div at bounding box center [781, 261] width 413 height 213
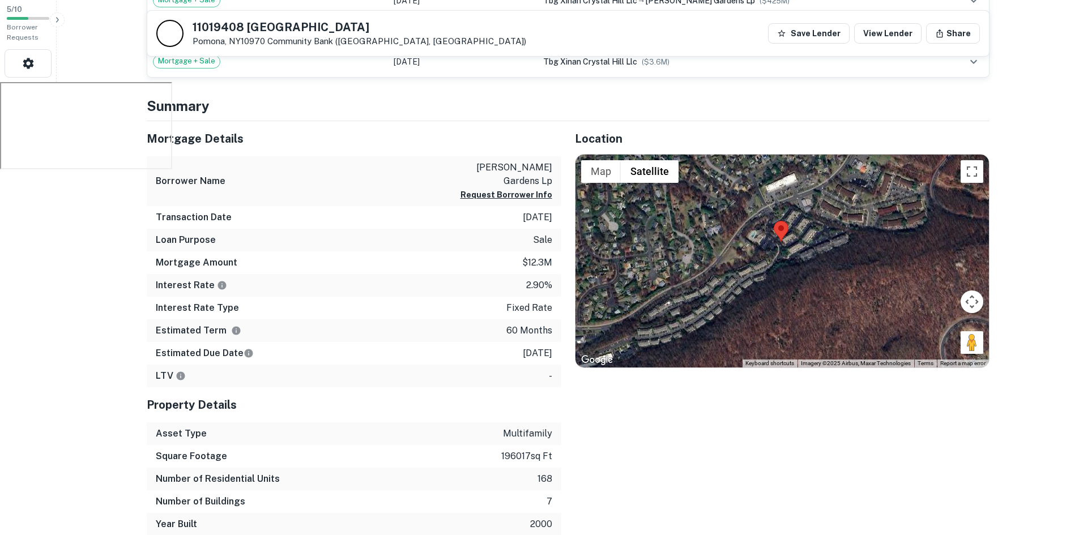
drag, startPoint x: 898, startPoint y: 295, endPoint x: 935, endPoint y: 200, distance: 102.2
click at [935, 200] on div at bounding box center [781, 261] width 413 height 213
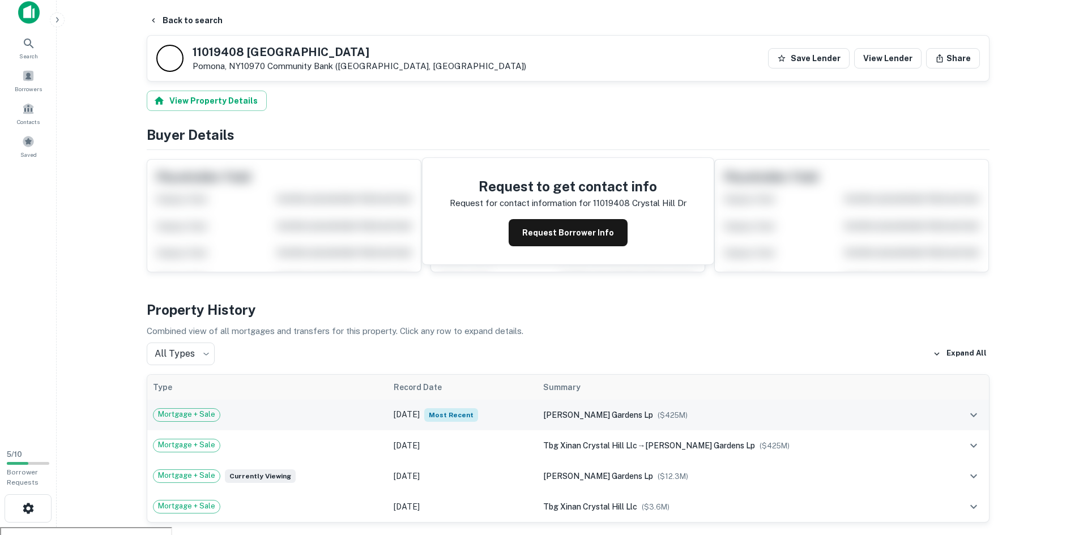
scroll to position [0, 0]
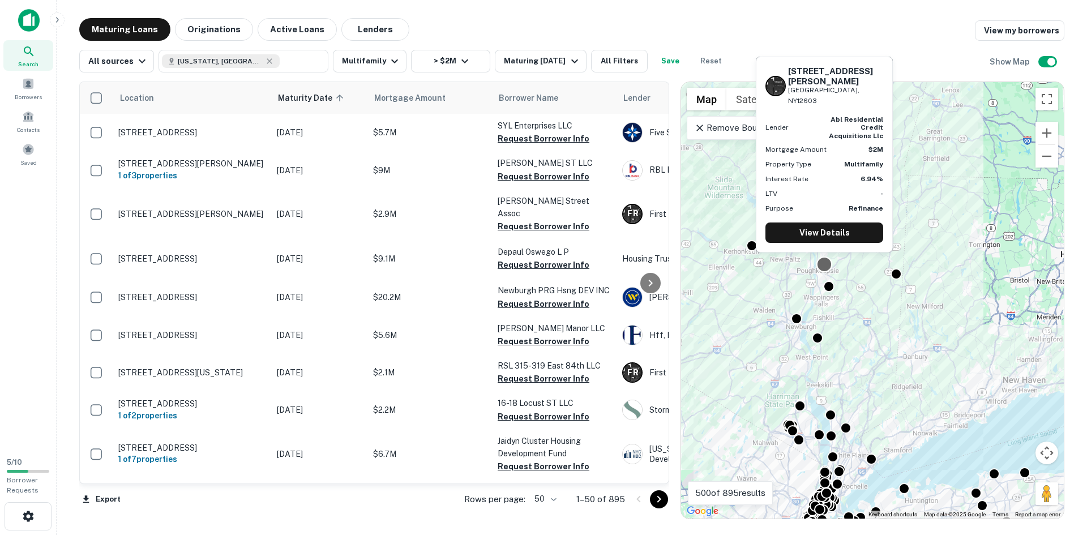
click at [822, 266] on div at bounding box center [825, 264] width 16 height 16
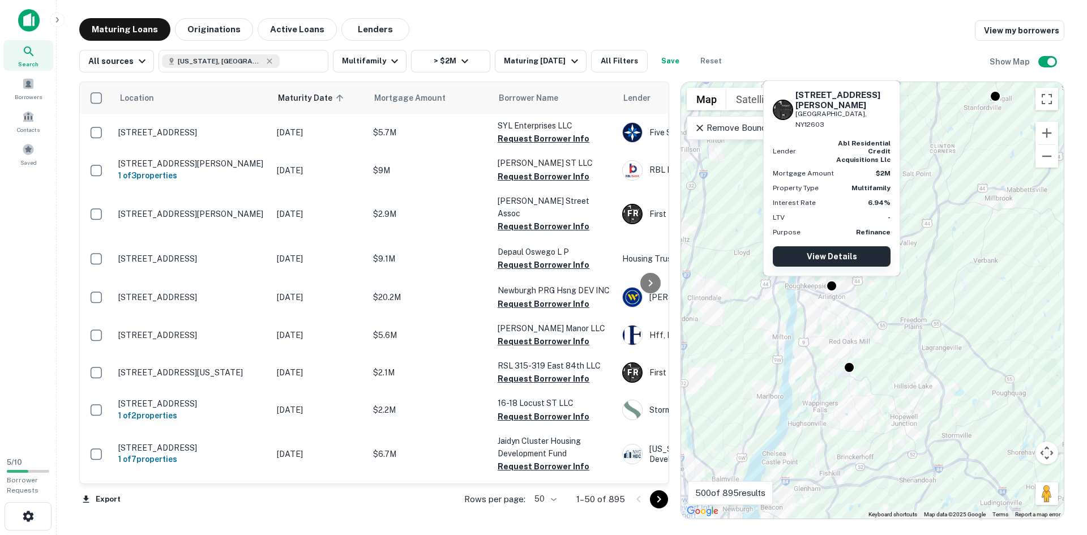
click at [837, 250] on link "View Details" at bounding box center [832, 256] width 118 height 20
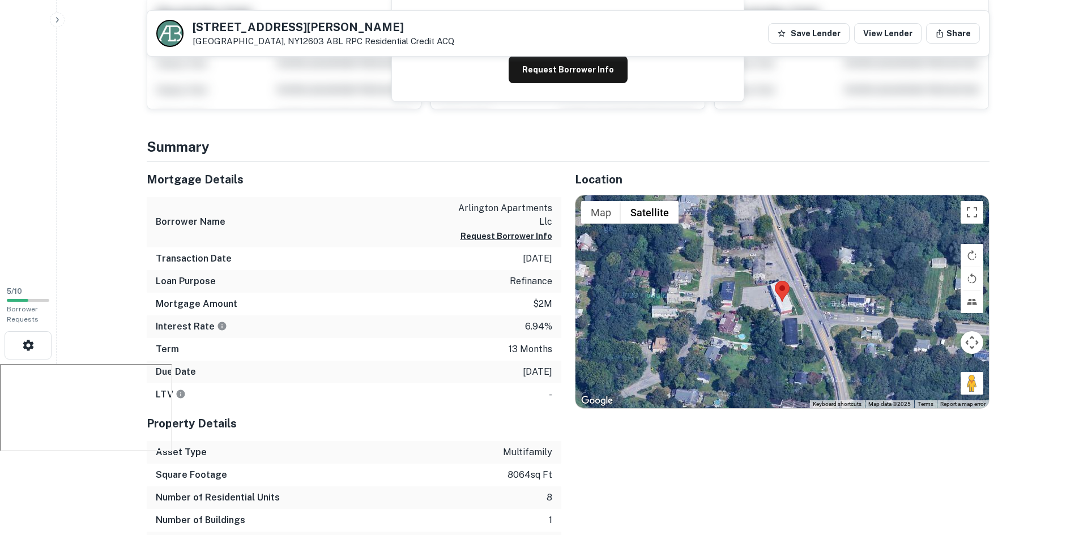
scroll to position [170, 0]
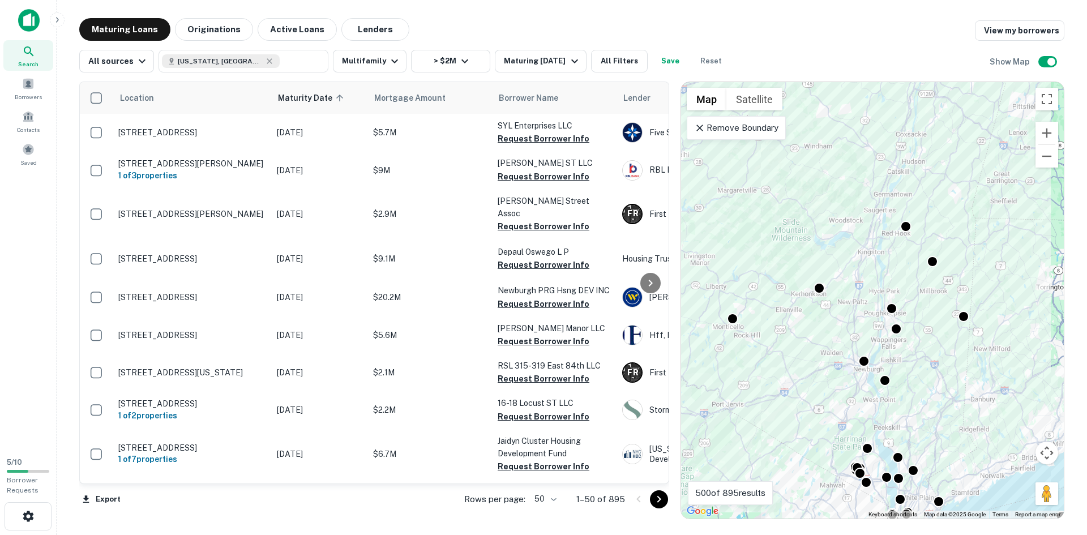
drag, startPoint x: 875, startPoint y: 371, endPoint x: 833, endPoint y: 332, distance: 57.3
click at [833, 332] on div "To activate drag with keyboard, press Alt + Enter. Once in keyboard drag state,…" at bounding box center [872, 300] width 383 height 437
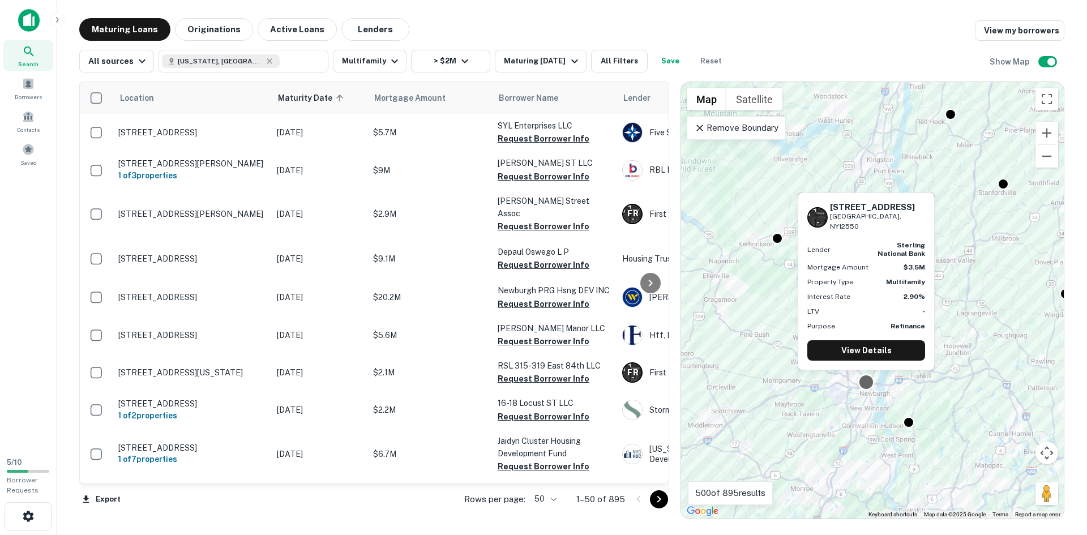
click at [866, 379] on div at bounding box center [866, 382] width 16 height 16
click at [868, 348] on link "View Details" at bounding box center [867, 350] width 118 height 20
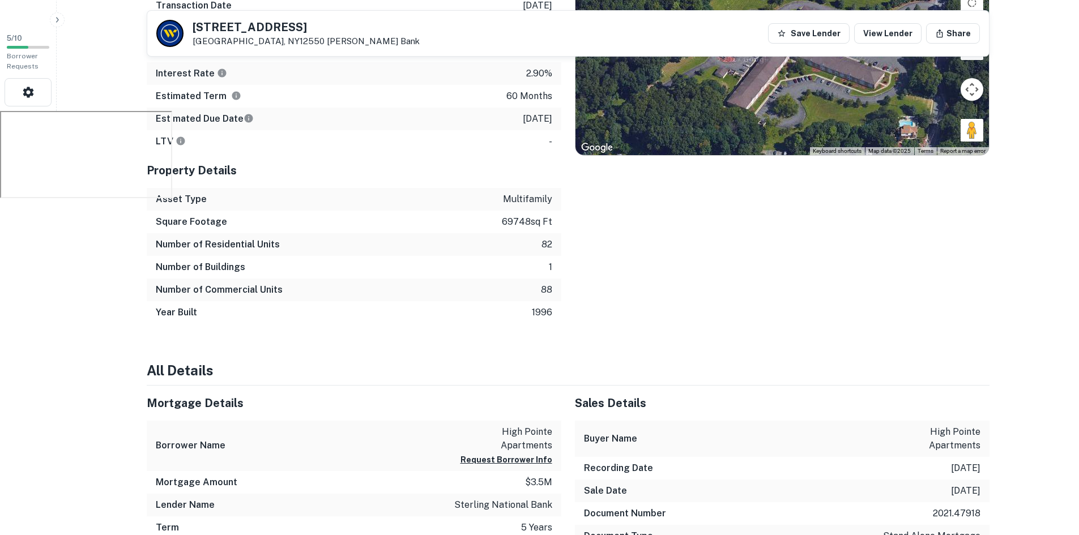
scroll to position [227, 0]
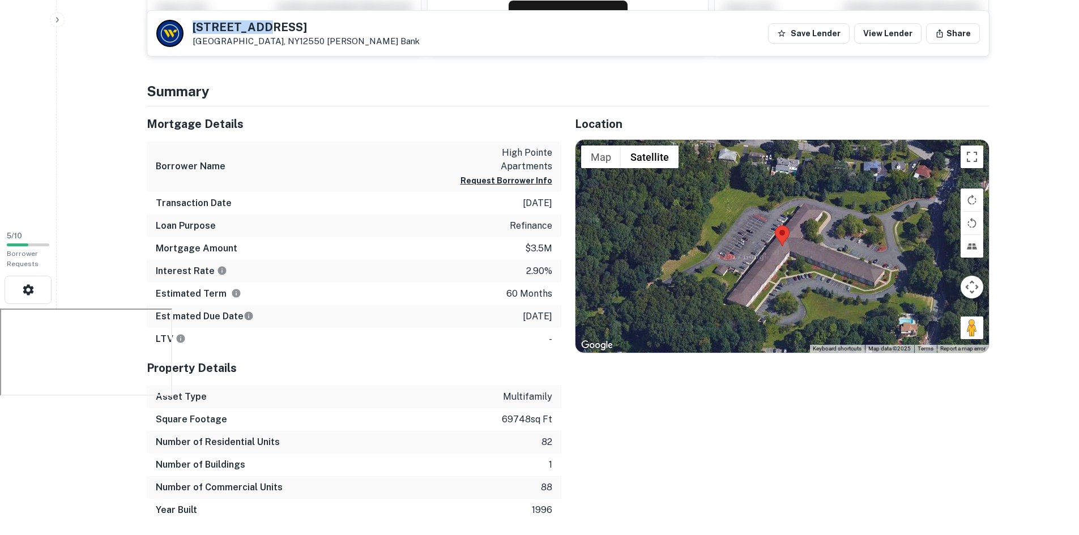
drag, startPoint x: 259, startPoint y: 25, endPoint x: 187, endPoint y: 22, distance: 71.5
click at [187, 22] on div "[STREET_ADDRESS][GEOGRAPHIC_DATA][PERSON_NAME]" at bounding box center [287, 33] width 263 height 27
copy div "[STREET_ADDRESS]"
drag, startPoint x: 247, startPoint y: 41, endPoint x: 183, endPoint y: 27, distance: 65.0
click at [183, 27] on div "[STREET_ADDRESS][GEOGRAPHIC_DATA][PERSON_NAME]" at bounding box center [287, 33] width 263 height 27
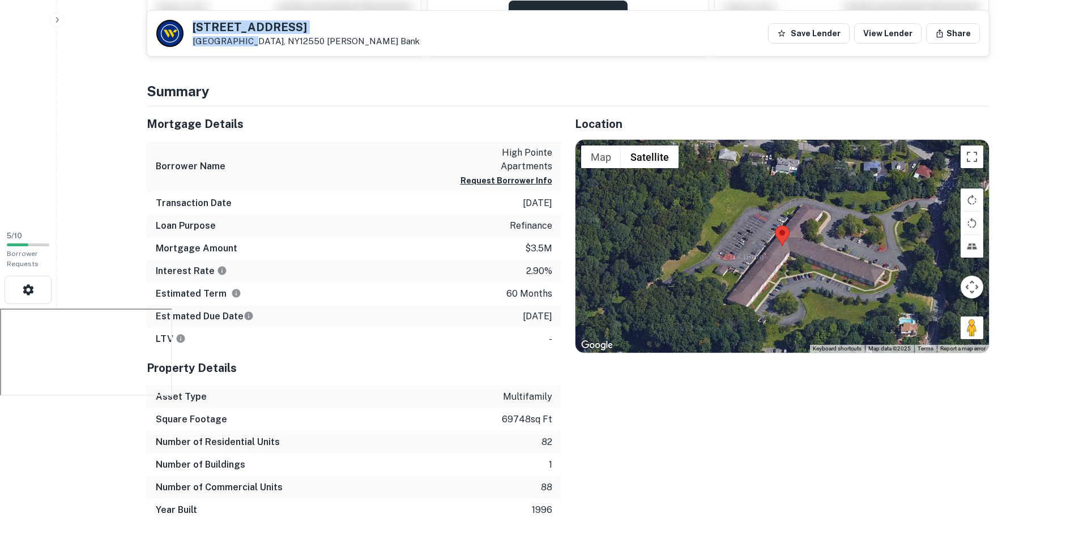
copy div "[STREET_ADDRESS]"
drag, startPoint x: 526, startPoint y: 405, endPoint x: 468, endPoint y: 403, distance: 58.4
click at [468, 408] on div "Square Footage 69748 sq ft" at bounding box center [354, 419] width 415 height 23
click at [617, 422] on div "Location ← Move left → Move right ↑ Move up ↓ Move down + Zoom in - Zoom out Ho…" at bounding box center [775, 313] width 428 height 415
drag, startPoint x: 528, startPoint y: 404, endPoint x: 483, endPoint y: 407, distance: 45.4
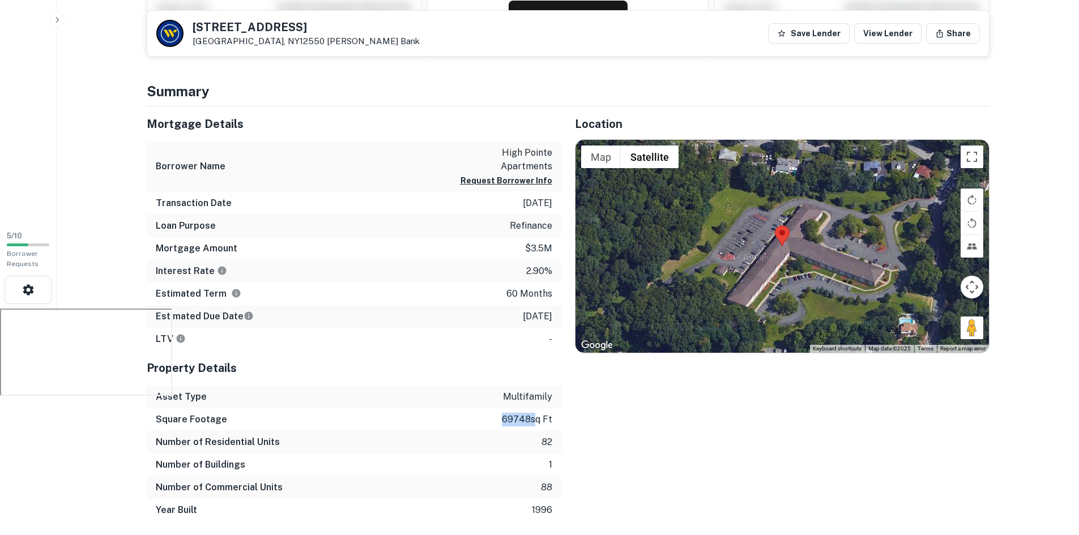
click at [483, 408] on div "Square Footage 69748 sq ft" at bounding box center [354, 419] width 415 height 23
click at [644, 426] on div "Location ← Move left → Move right ↑ Move up ↓ Move down + Zoom in - Zoom out Ho…" at bounding box center [775, 313] width 428 height 415
drag, startPoint x: 528, startPoint y: 404, endPoint x: 492, endPoint y: 405, distance: 36.2
click at [492, 408] on div "Square Footage 69748 sq ft" at bounding box center [354, 419] width 415 height 23
click at [638, 425] on div "Location ← Move left → Move right ↑ Move up ↓ Move down + Zoom in - Zoom out Ho…" at bounding box center [775, 313] width 428 height 415
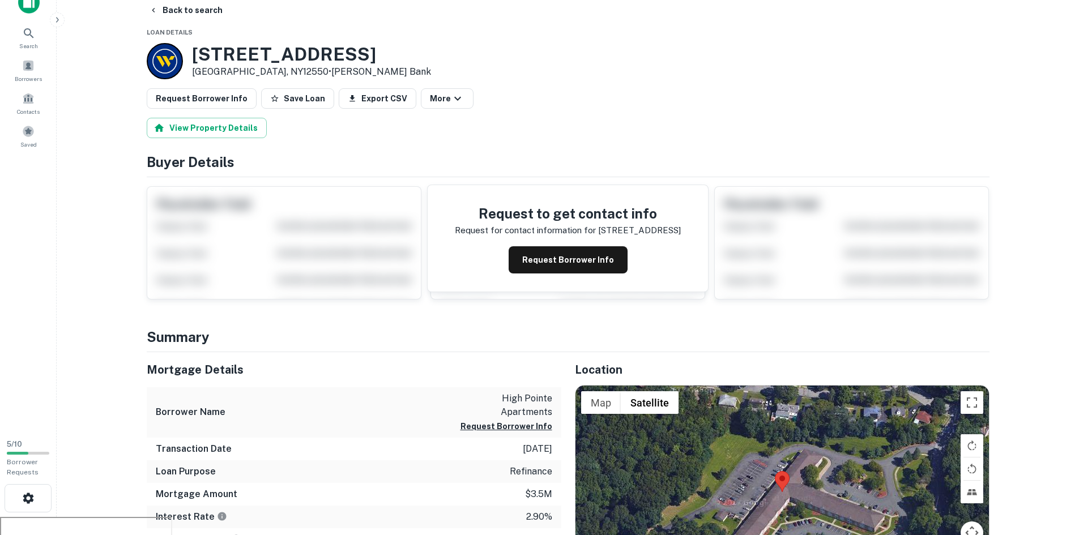
scroll to position [0, 0]
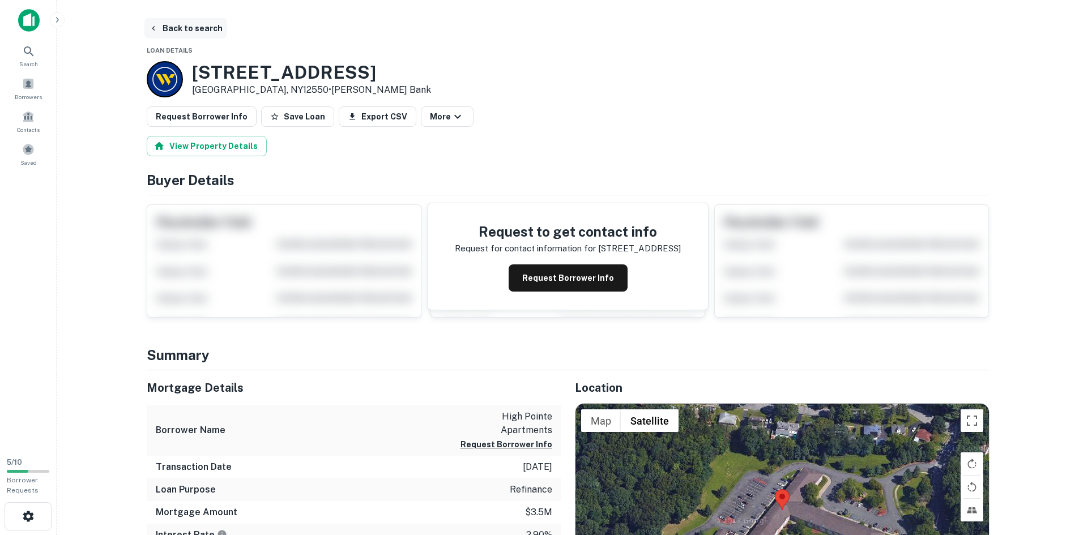
click at [153, 25] on icon "button" at bounding box center [153, 28] width 9 height 9
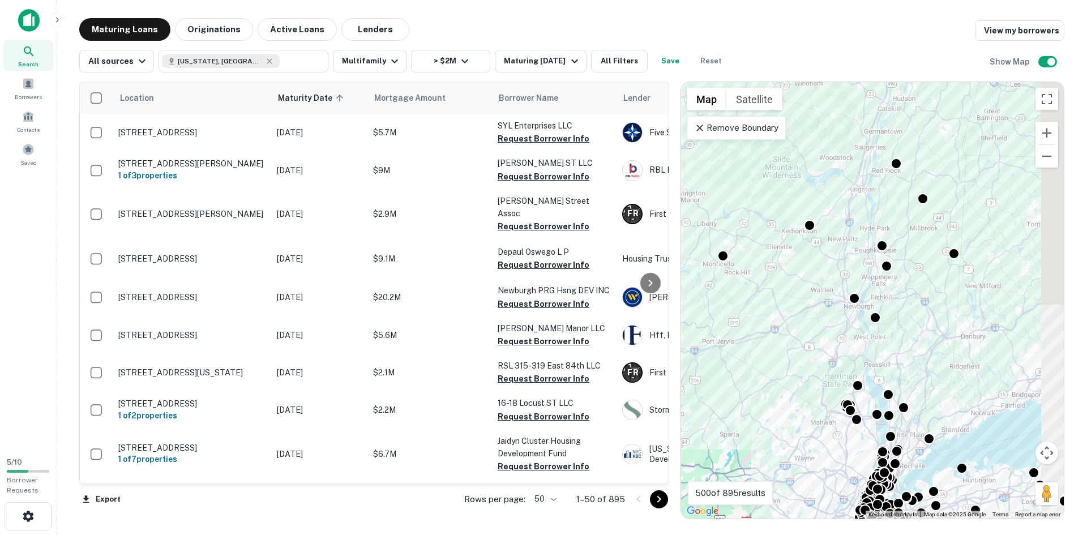
drag, startPoint x: 857, startPoint y: 335, endPoint x: 717, endPoint y: 336, distance: 140.4
click at [717, 336] on div "To activate drag with keyboard, press Alt + Enter. Once in keyboard drag state,…" at bounding box center [872, 300] width 383 height 437
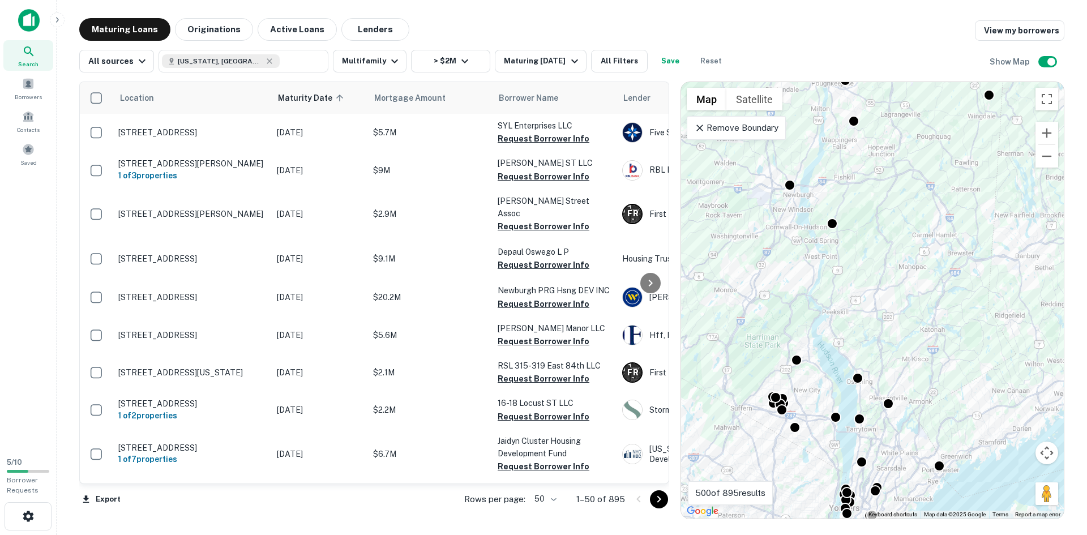
drag, startPoint x: 878, startPoint y: 386, endPoint x: 860, endPoint y: 295, distance: 93.1
click at [860, 295] on div "To activate drag with keyboard, press Alt + Enter. Once in keyboard drag state,…" at bounding box center [872, 300] width 383 height 437
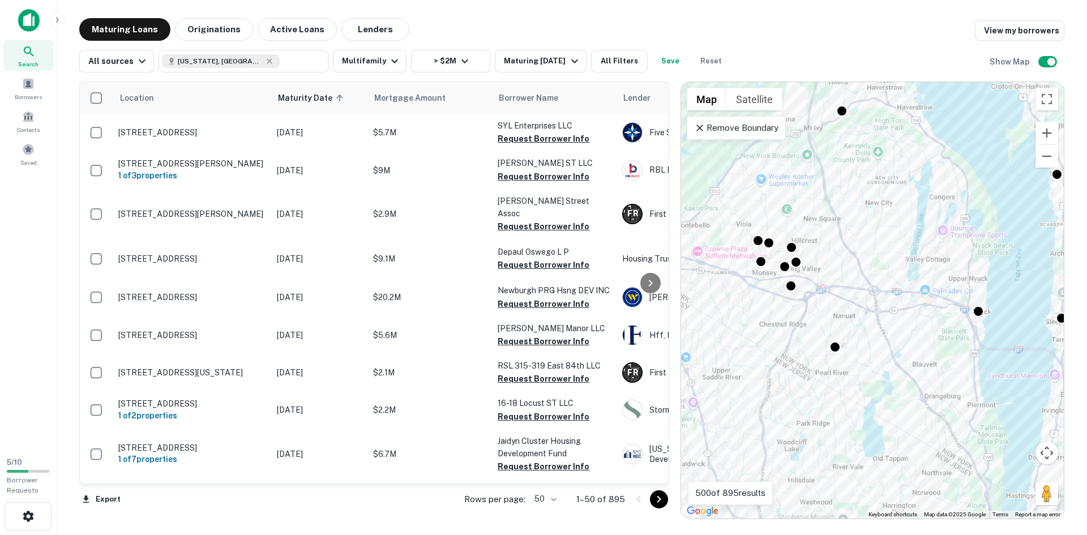
drag, startPoint x: 809, startPoint y: 422, endPoint x: 872, endPoint y: 302, distance: 136.0
click at [872, 302] on div "To activate drag with keyboard, press Alt + Enter. Once in keyboard drag state,…" at bounding box center [872, 300] width 383 height 437
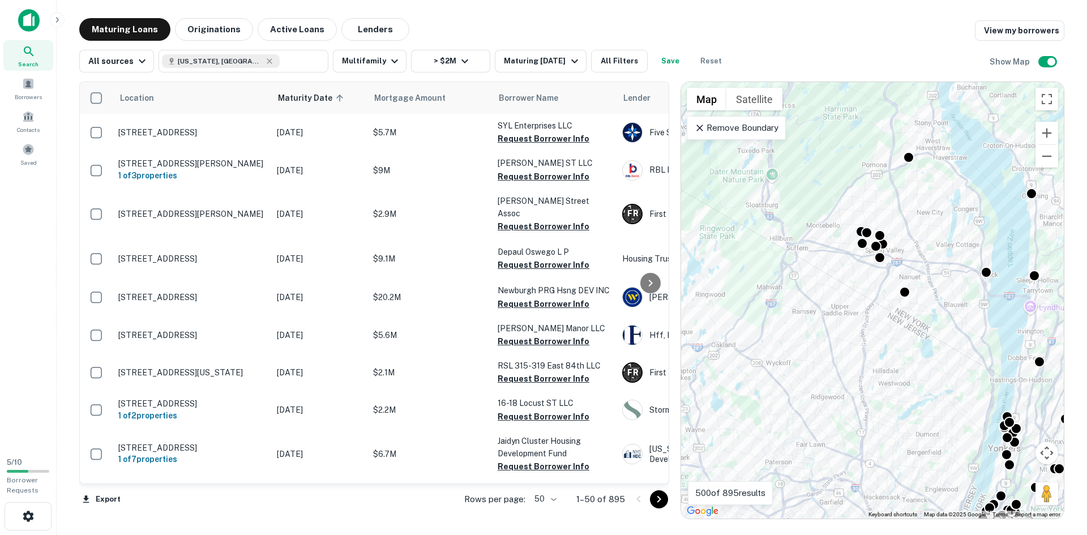
drag, startPoint x: 802, startPoint y: 404, endPoint x: 899, endPoint y: 333, distance: 119.5
click at [899, 333] on div "To activate drag with keyboard, press Alt + Enter. Once in keyboard drag state,…" at bounding box center [872, 300] width 383 height 437
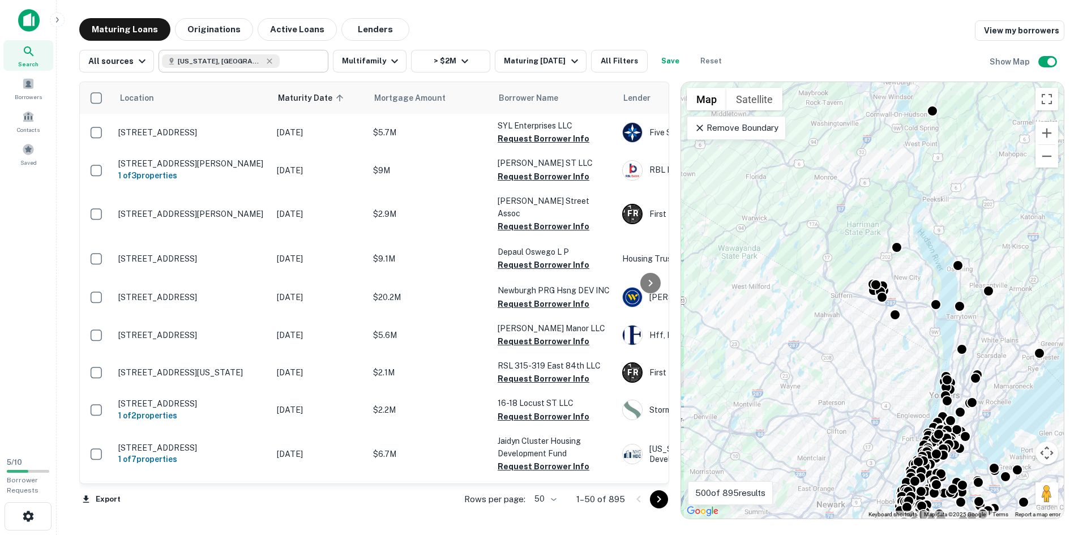
click at [280, 66] on input "text" at bounding box center [302, 61] width 44 height 16
type input "**********"
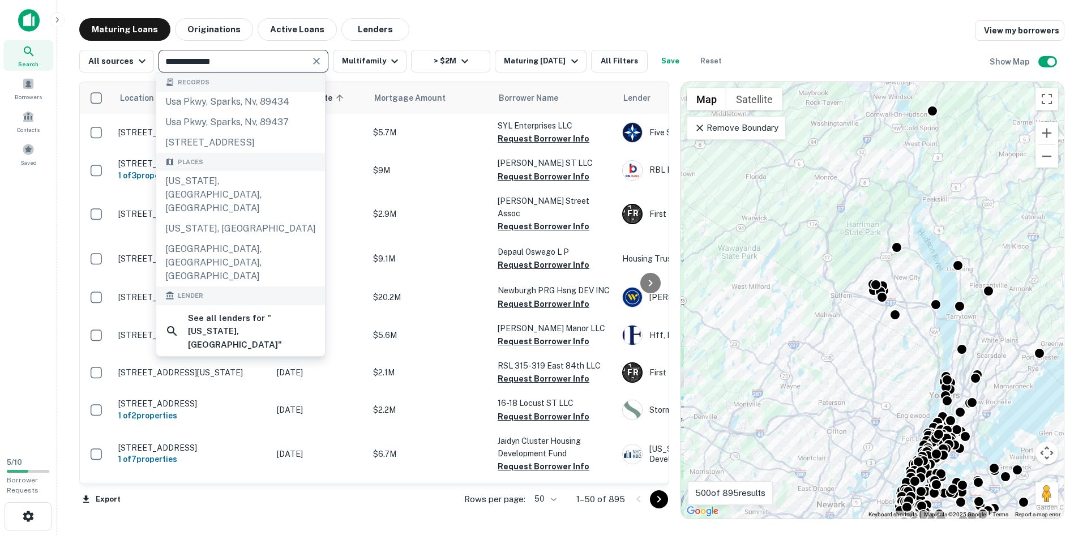
click at [311, 60] on icon "Clear" at bounding box center [316, 60] width 11 height 11
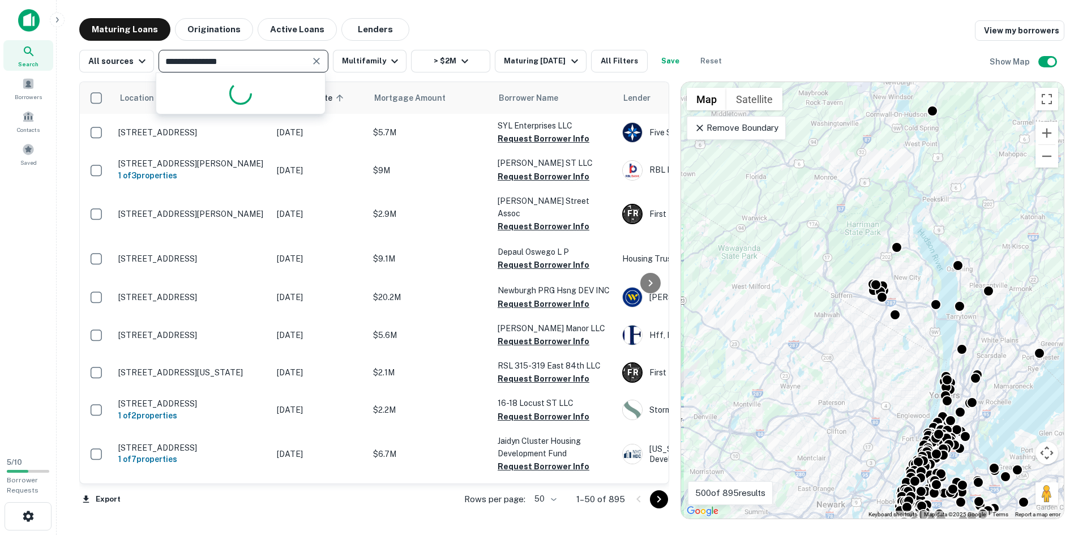
type input "**********"
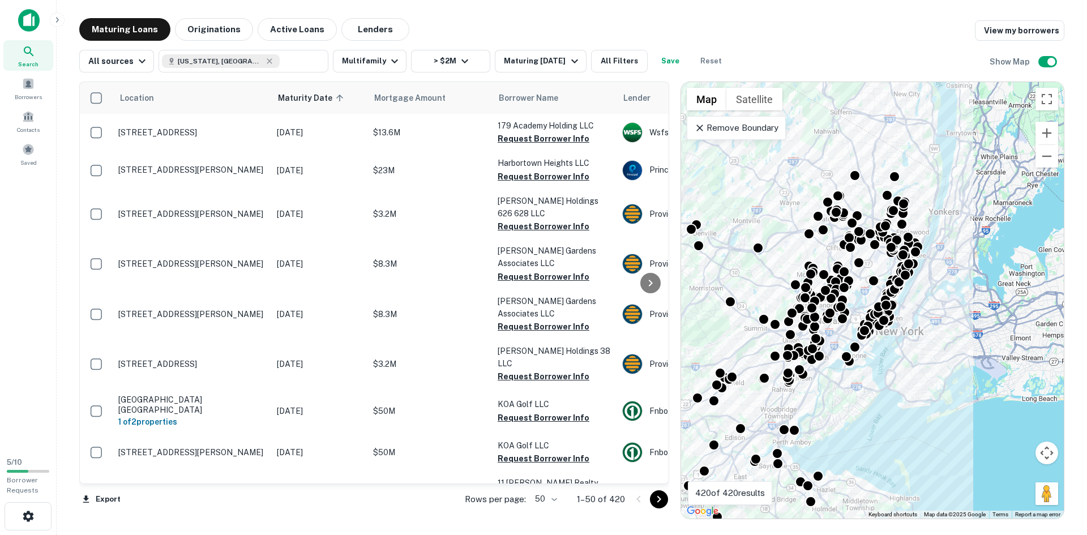
drag, startPoint x: 872, startPoint y: 276, endPoint x: 865, endPoint y: 385, distance: 108.4
click at [865, 385] on div "To activate drag with keyboard, press Alt + Enter. Once in keyboard drag state,…" at bounding box center [872, 300] width 383 height 437
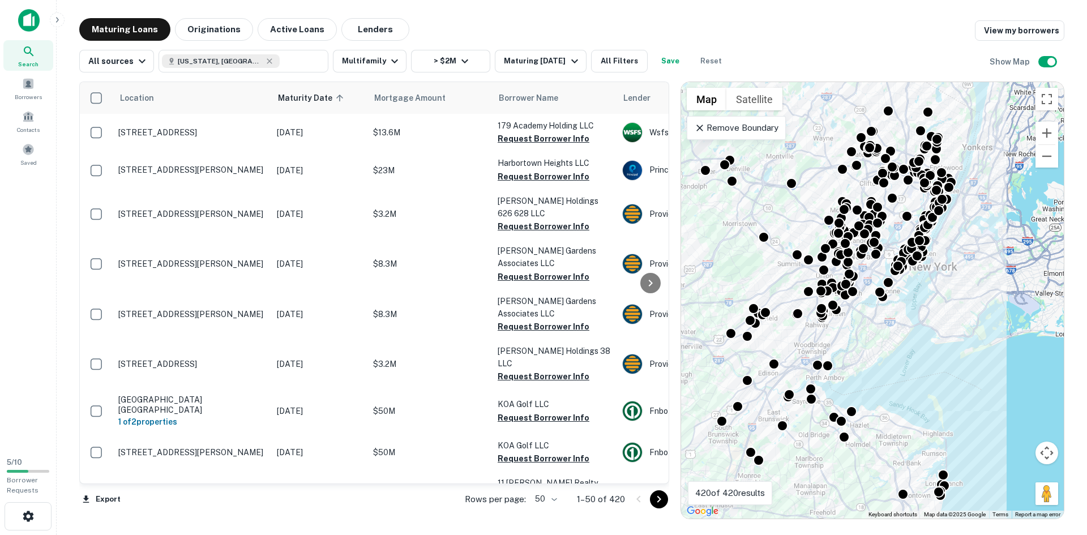
drag, startPoint x: 861, startPoint y: 380, endPoint x: 914, endPoint y: 201, distance: 186.5
click at [916, 204] on div "To activate drag with keyboard, press Alt + Enter. Once in keyboard drag state,…" at bounding box center [872, 300] width 383 height 437
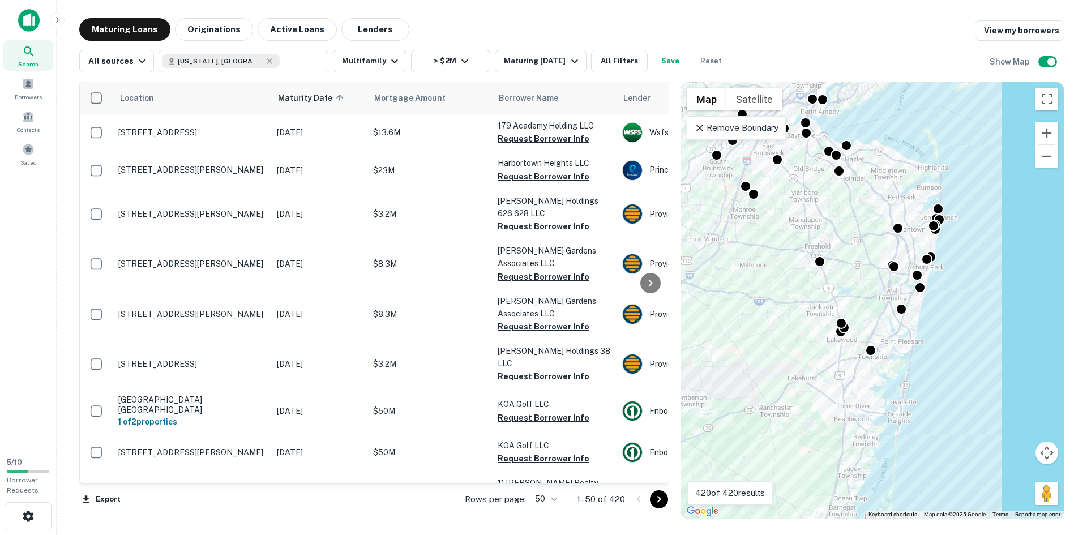
drag, startPoint x: 930, startPoint y: 315, endPoint x: 901, endPoint y: 191, distance: 126.9
click at [905, 196] on div "To activate drag with keyboard, press Alt + Enter. Once in keyboard drag state,…" at bounding box center [872, 300] width 383 height 437
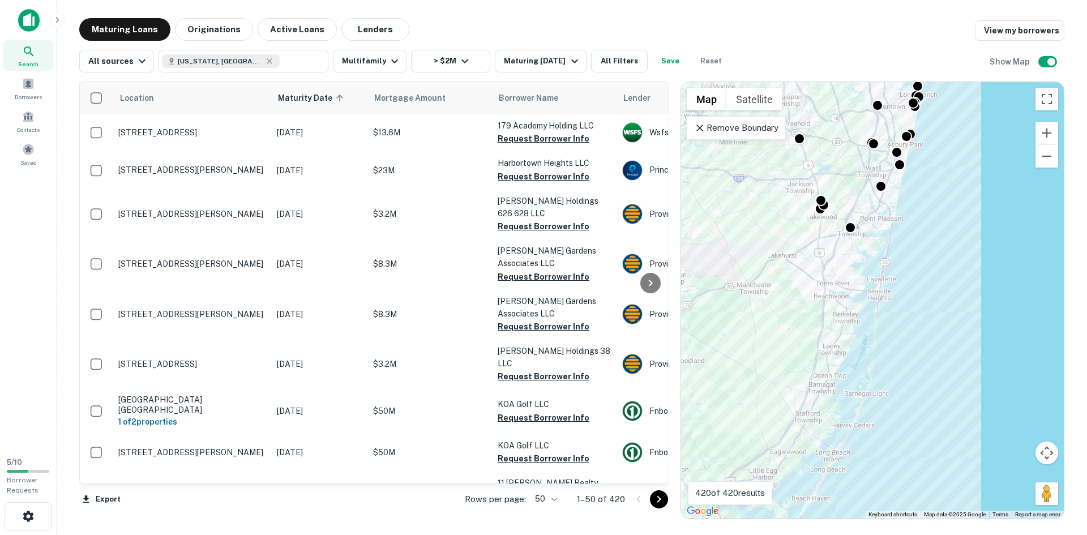
drag, startPoint x: 892, startPoint y: 301, endPoint x: 899, endPoint y: 232, distance: 69.4
click at [898, 231] on div "To activate drag with keyboard, press Alt + Enter. Once in keyboard drag state,…" at bounding box center [872, 300] width 383 height 437
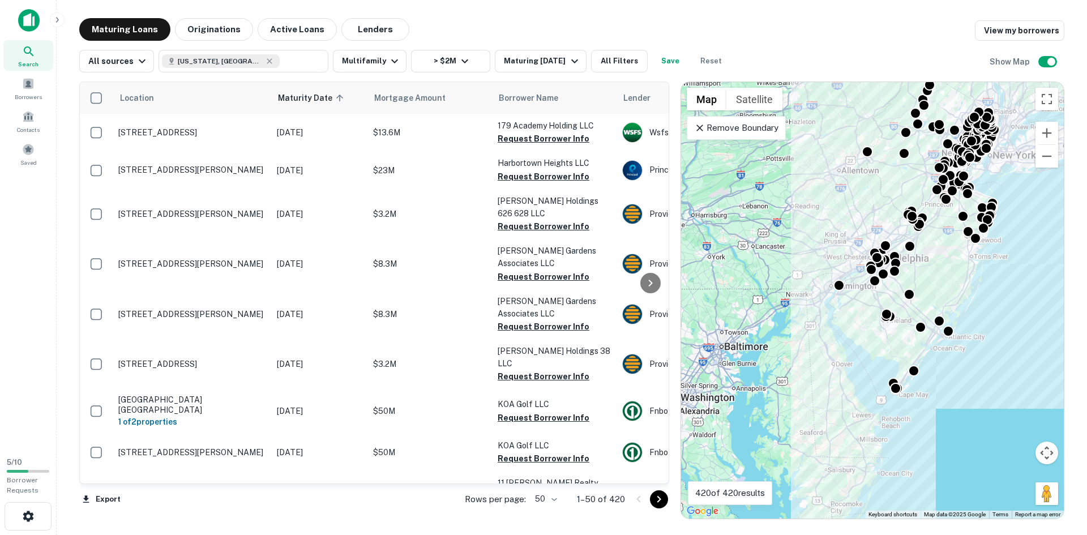
drag, startPoint x: 855, startPoint y: 280, endPoint x: 946, endPoint y: 282, distance: 91.8
click at [946, 282] on div "To activate drag with keyboard, press Alt + Enter. Once in keyboard drag state,…" at bounding box center [872, 300] width 383 height 437
click at [265, 63] on icon at bounding box center [269, 61] width 9 height 9
type input "**********"
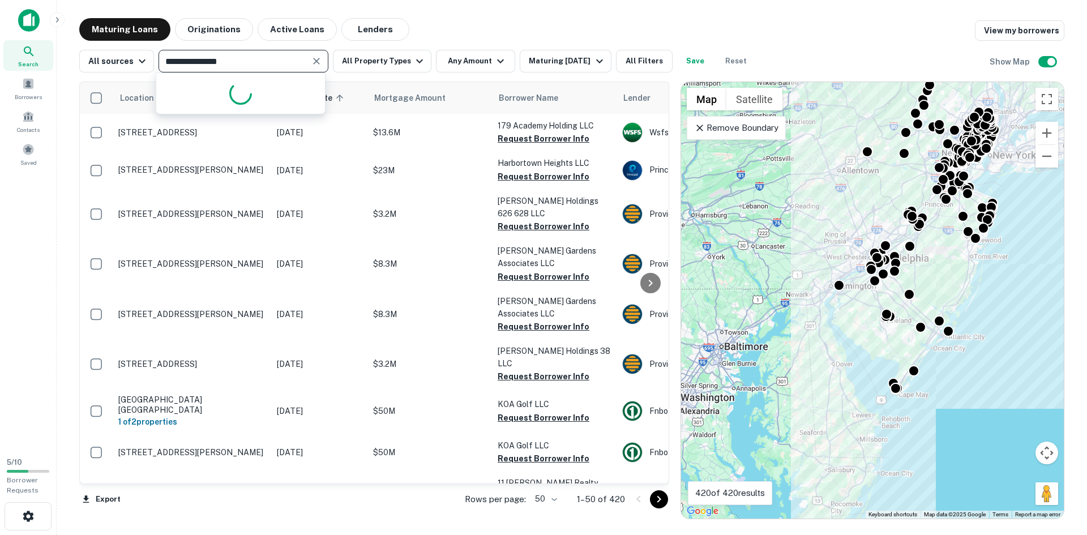
click at [318, 65] on icon "Clear" at bounding box center [316, 60] width 11 height 11
type input "**********"
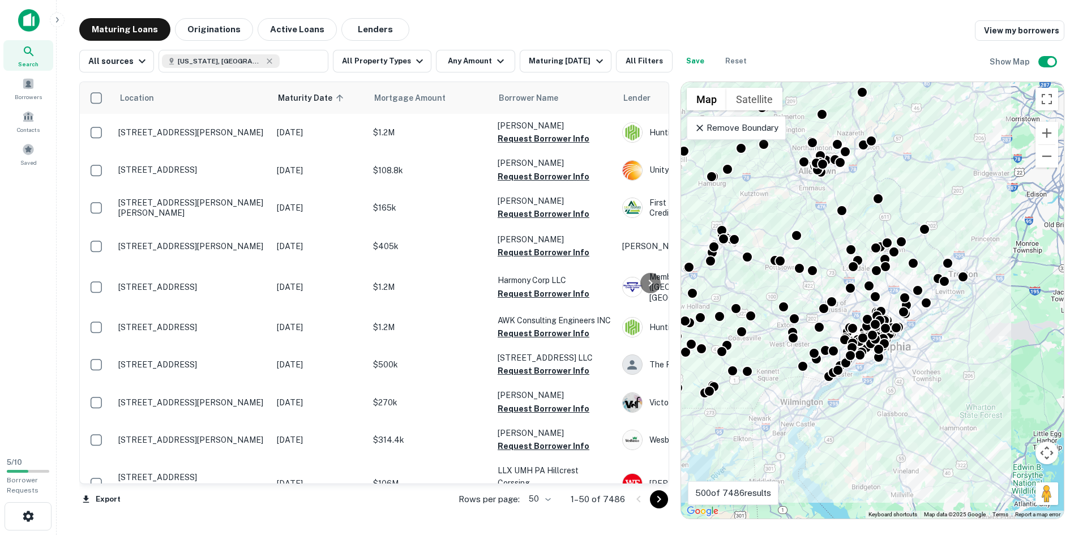
drag, startPoint x: 901, startPoint y: 281, endPoint x: 817, endPoint y: 219, distance: 104.4
click at [817, 219] on div "To activate drag with keyboard, press Alt + Enter. Once in keyboard drag state,…" at bounding box center [872, 300] width 383 height 437
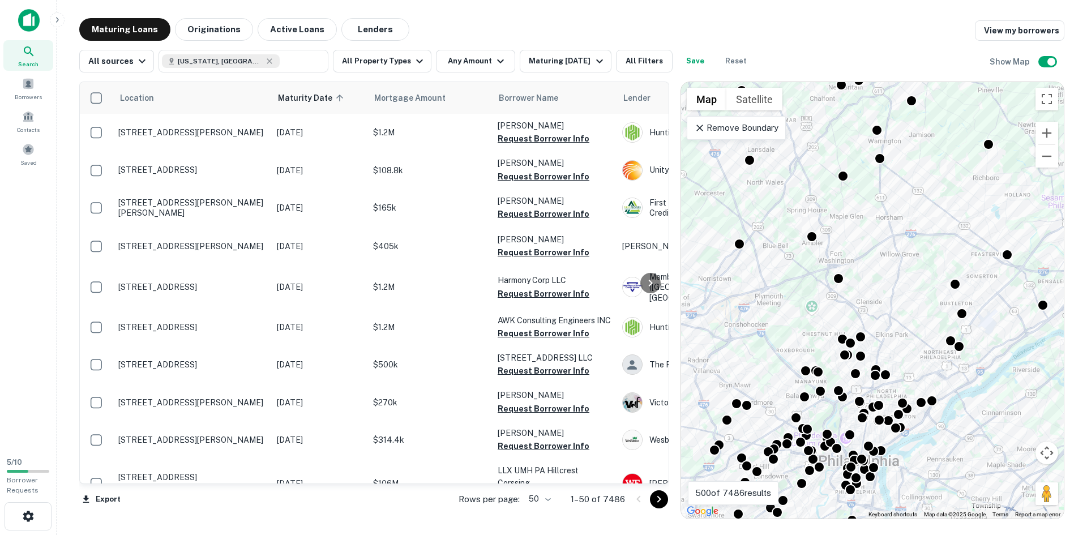
drag, startPoint x: 904, startPoint y: 343, endPoint x: 890, endPoint y: 202, distance: 141.1
click at [891, 207] on div "To activate drag with keyboard, press Alt + Enter. Once in keyboard drag state,…" at bounding box center [872, 300] width 383 height 437
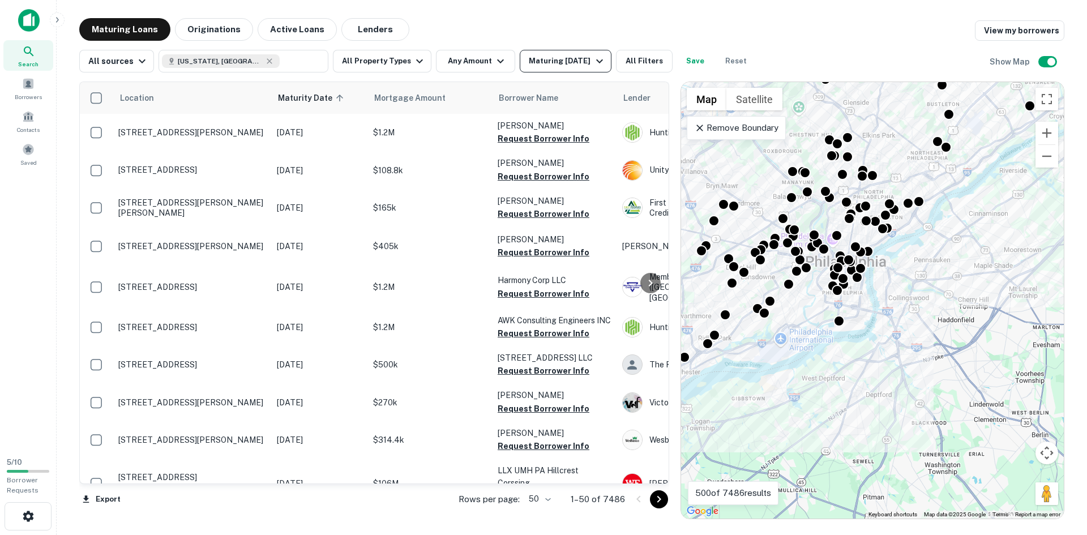
click at [562, 61] on div "Maturing [DATE]" at bounding box center [567, 61] width 77 height 14
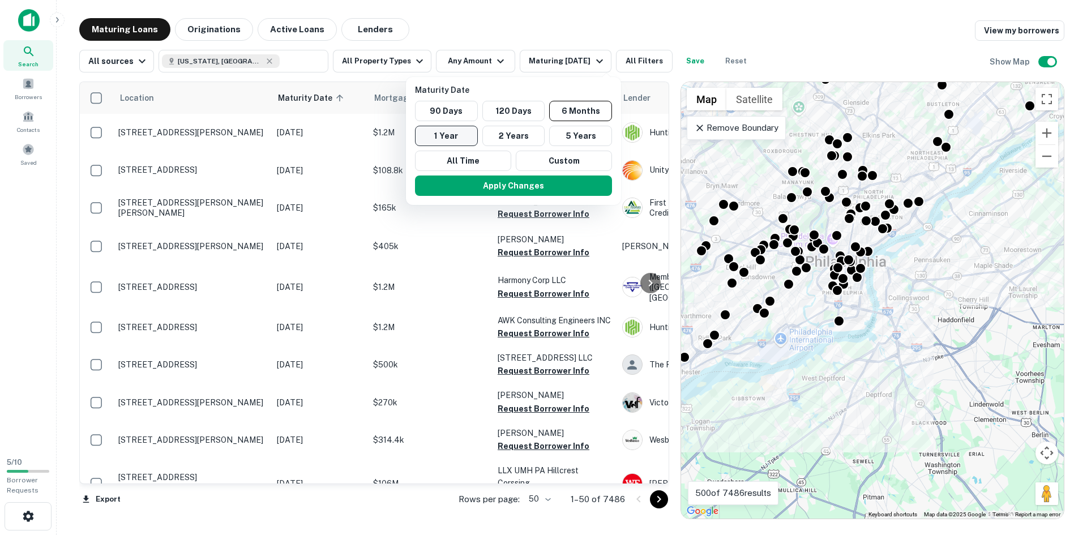
click at [463, 136] on button "1 Year" at bounding box center [446, 136] width 63 height 20
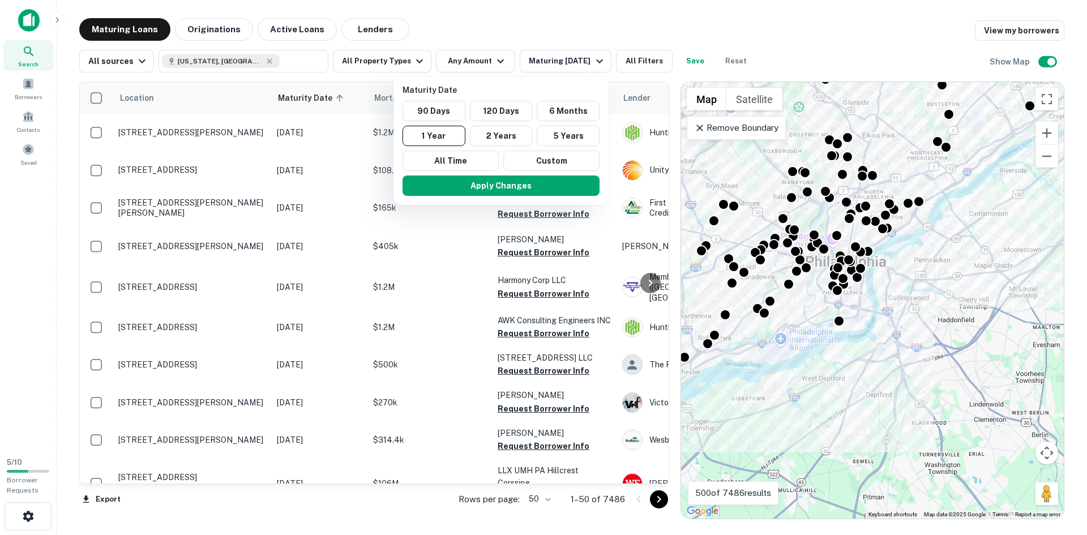
click at [481, 66] on div at bounding box center [543, 267] width 1087 height 535
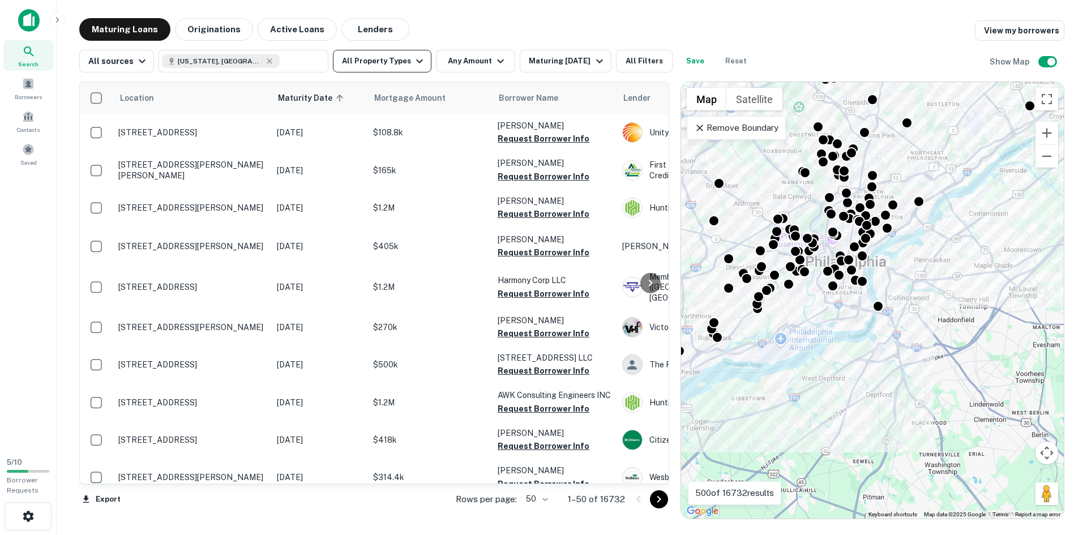
click at [413, 56] on icon "button" at bounding box center [420, 61] width 14 height 14
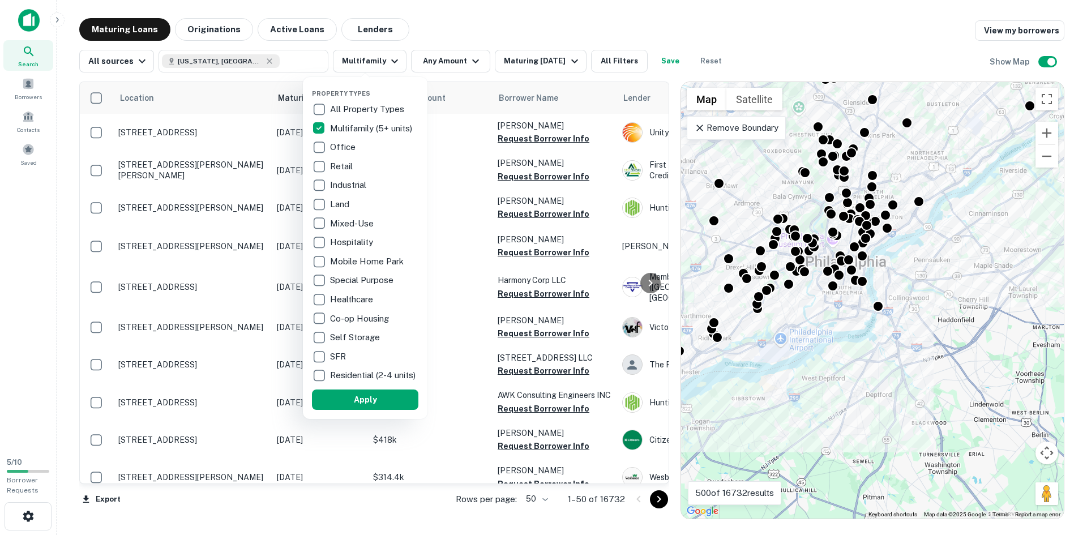
click at [463, 17] on div at bounding box center [543, 267] width 1087 height 535
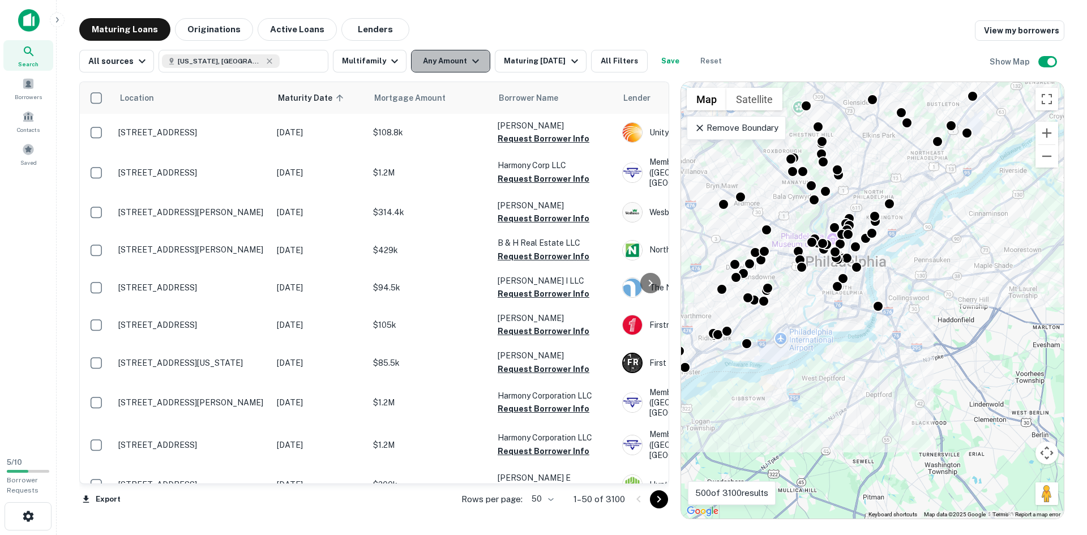
click at [451, 65] on button "Any Amount" at bounding box center [450, 61] width 79 height 23
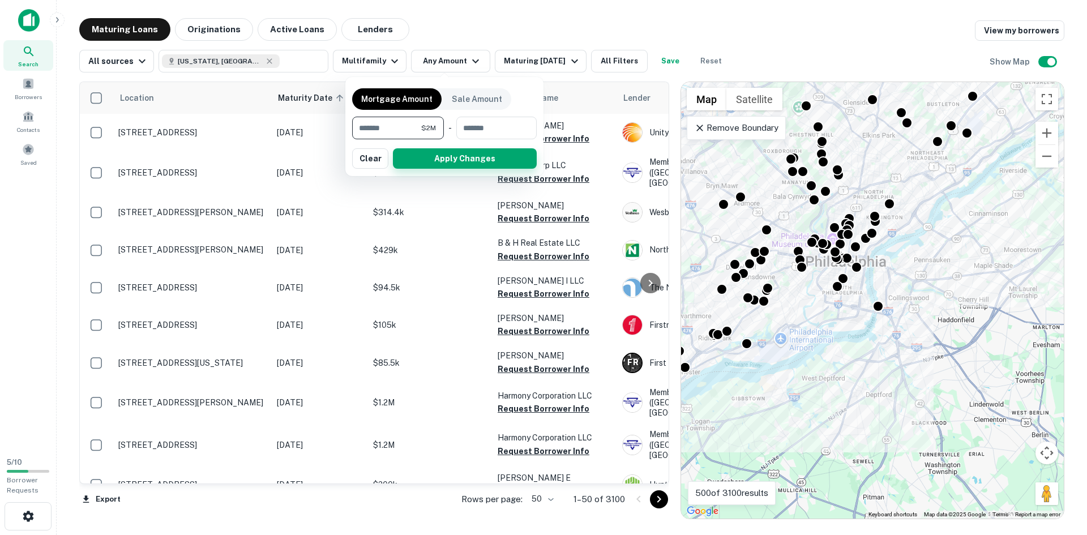
type input "*******"
click at [456, 159] on button "Apply Changes" at bounding box center [465, 158] width 144 height 20
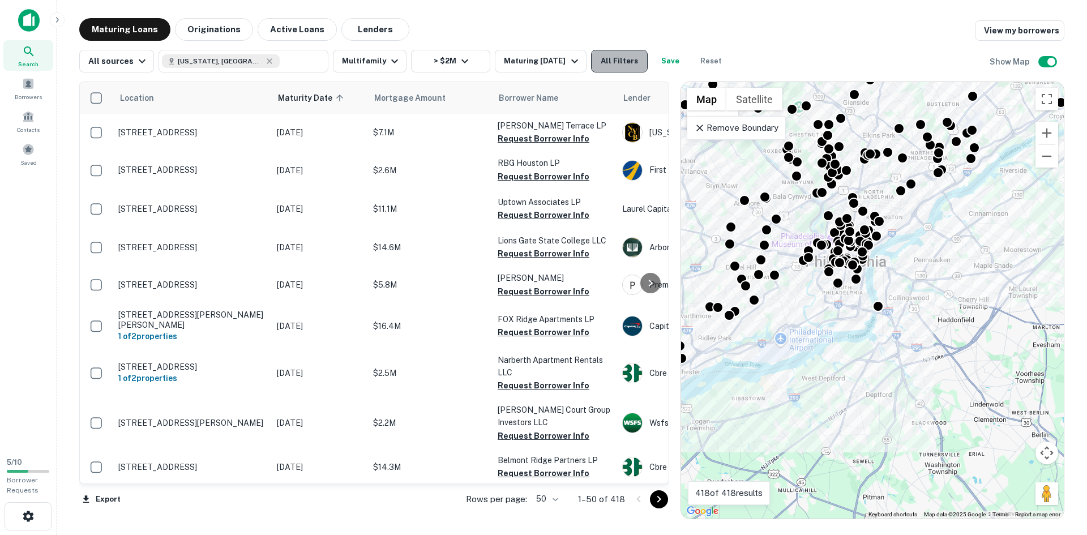
click at [621, 61] on button "All Filters" at bounding box center [619, 61] width 57 height 23
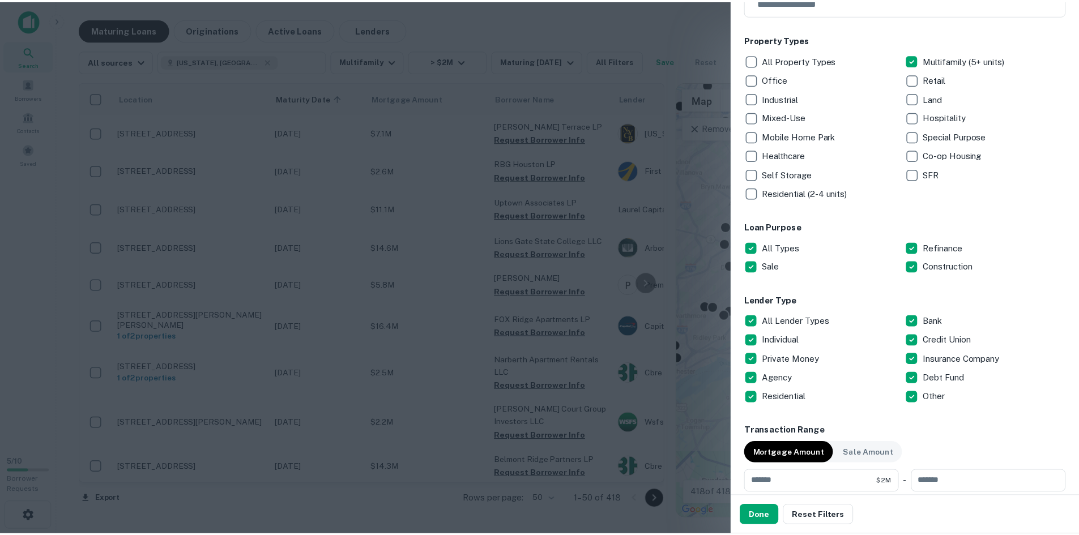
scroll to position [170, 0]
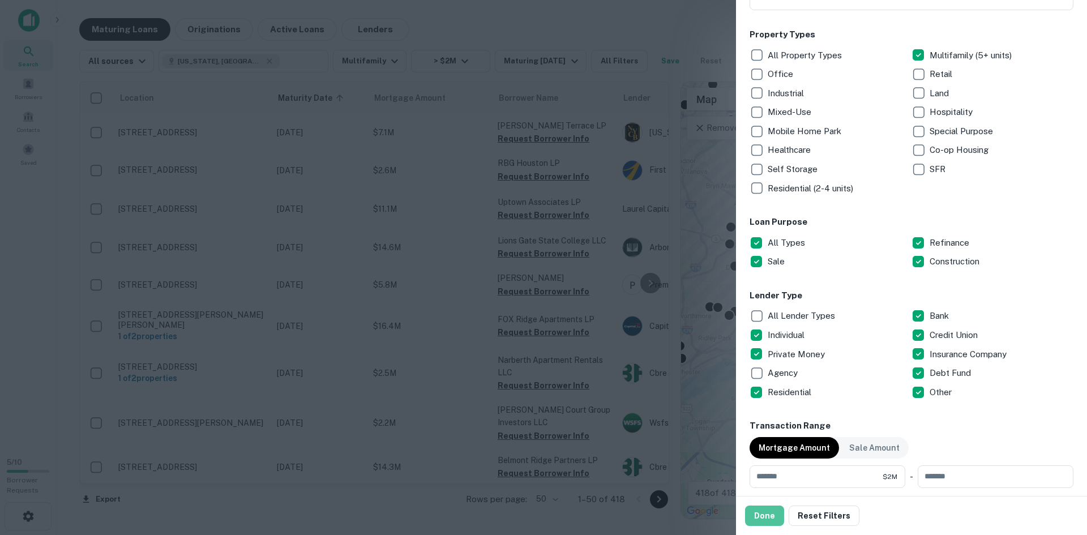
drag, startPoint x: 771, startPoint y: 510, endPoint x: 826, endPoint y: 463, distance: 72.7
click at [772, 510] on button "Done" at bounding box center [764, 516] width 39 height 20
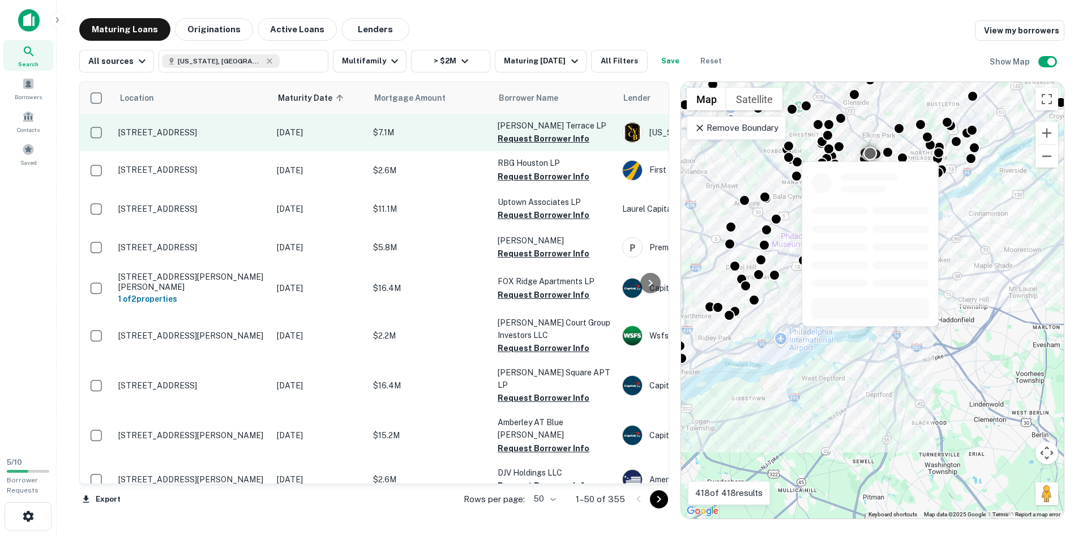
click at [266, 134] on td "[STREET_ADDRESS]" at bounding box center [192, 132] width 159 height 37
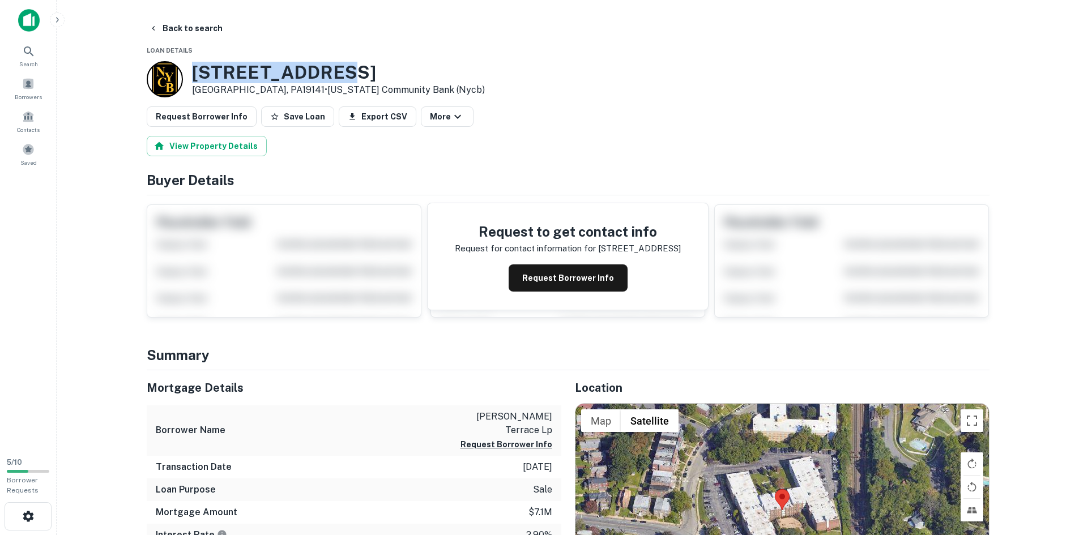
drag, startPoint x: 339, startPoint y: 73, endPoint x: 195, endPoint y: 65, distance: 143.5
click at [195, 65] on h3 "[STREET_ADDRESS]" at bounding box center [338, 73] width 293 height 22
copy h3 "[STREET_ADDRESS]"
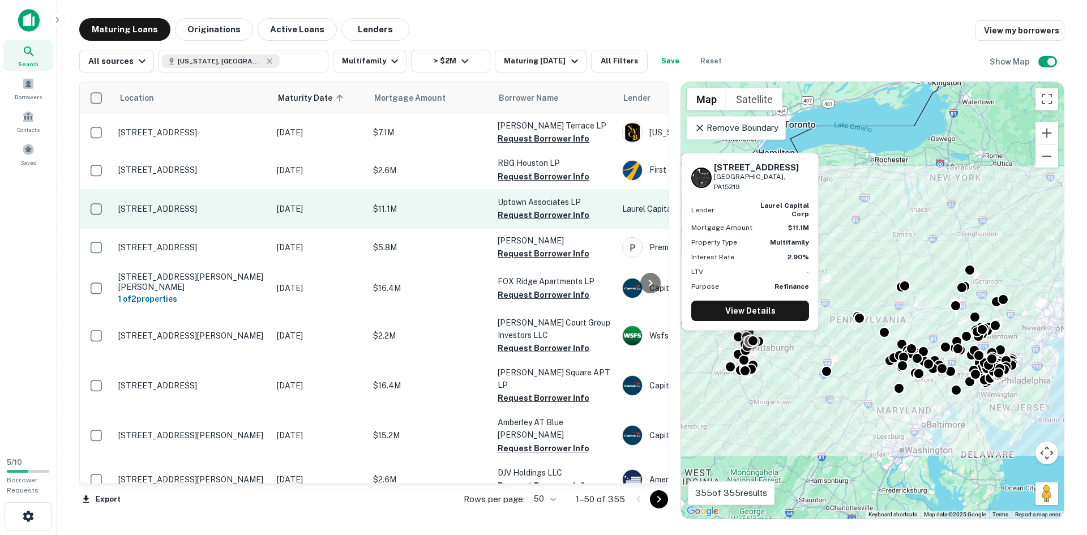
click at [339, 206] on p "[DATE]" at bounding box center [319, 209] width 85 height 12
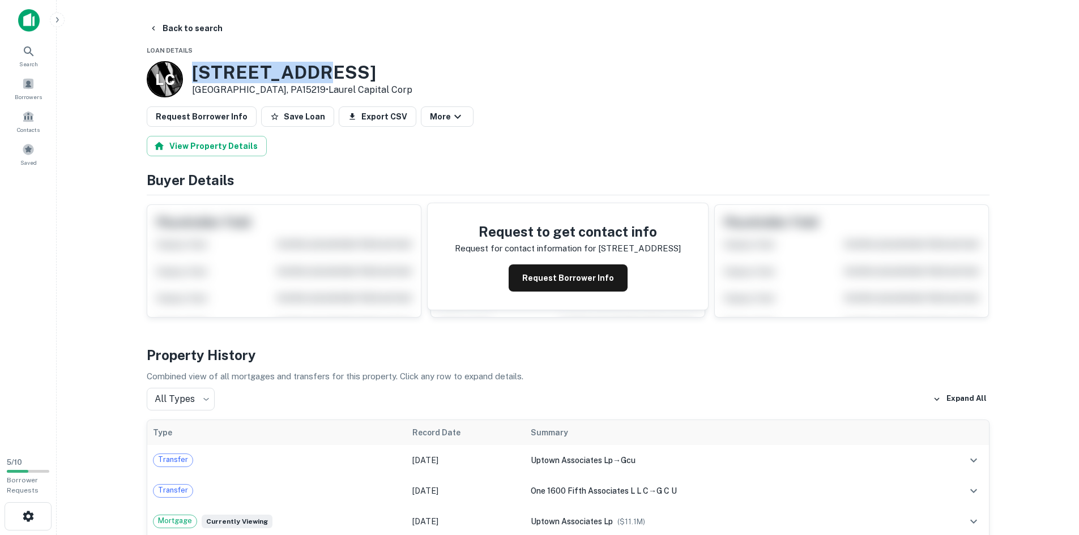
drag, startPoint x: 323, startPoint y: 74, endPoint x: 193, endPoint y: 71, distance: 130.9
click at [193, 71] on h3 "[STREET_ADDRESS]" at bounding box center [302, 73] width 220 height 22
copy h3 "[STREET_ADDRESS]"
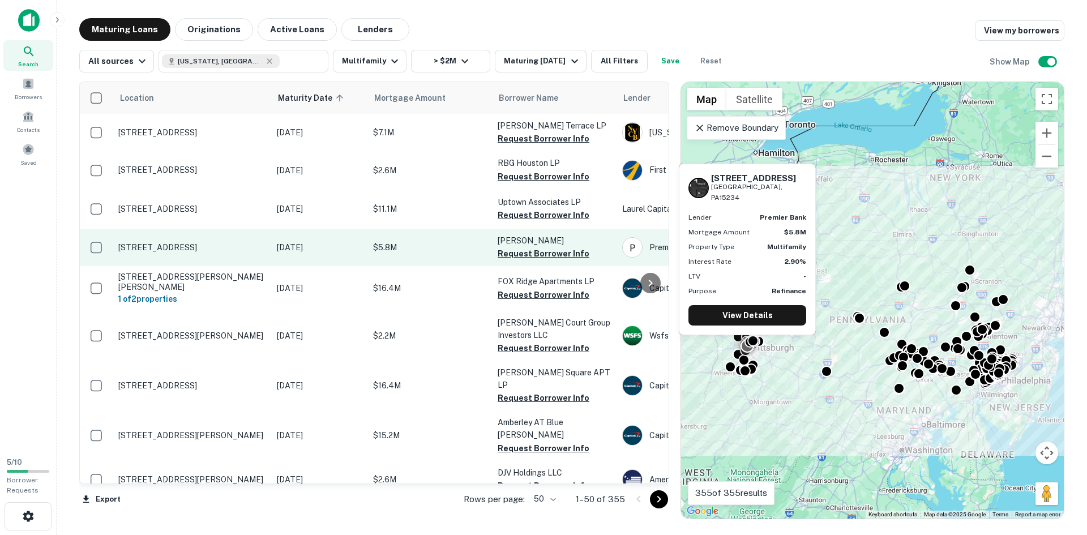
click at [120, 249] on p "[STREET_ADDRESS]" at bounding box center [191, 247] width 147 height 10
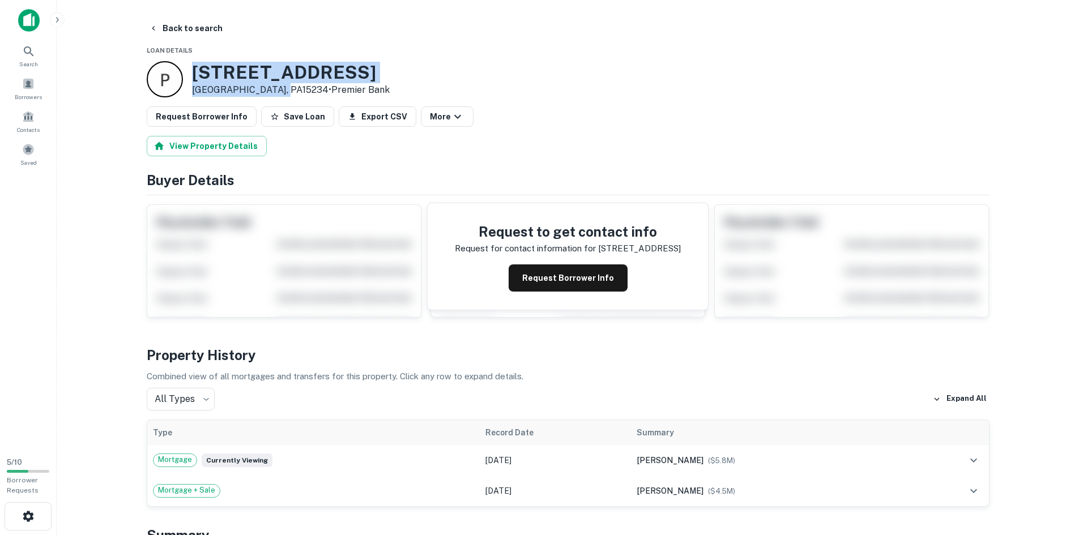
drag, startPoint x: 279, startPoint y: 89, endPoint x: 179, endPoint y: 61, distance: 103.6
copy div "[STREET_ADDRESS]"
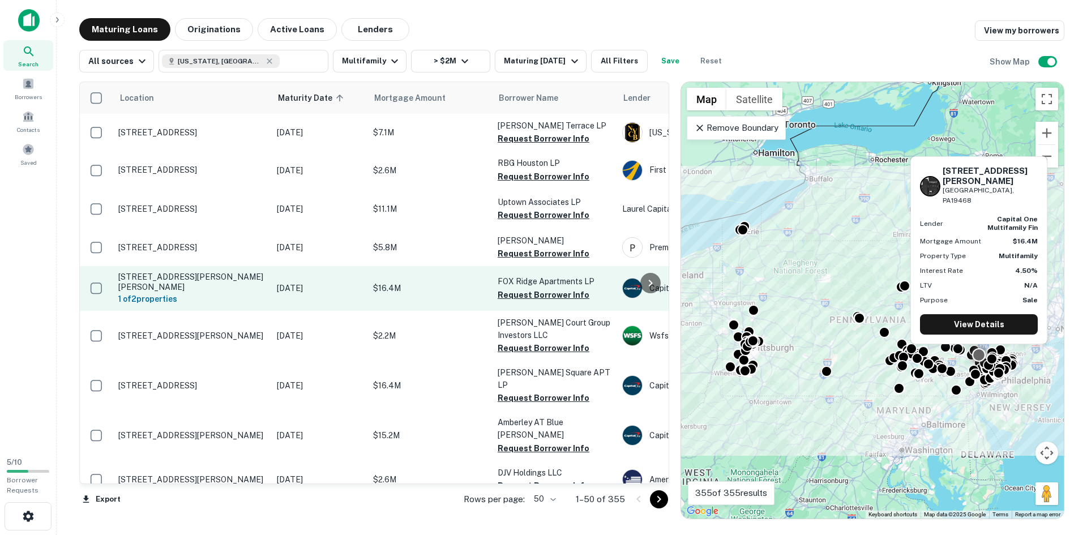
click at [202, 282] on p "[STREET_ADDRESS][PERSON_NAME][PERSON_NAME]" at bounding box center [191, 282] width 147 height 20
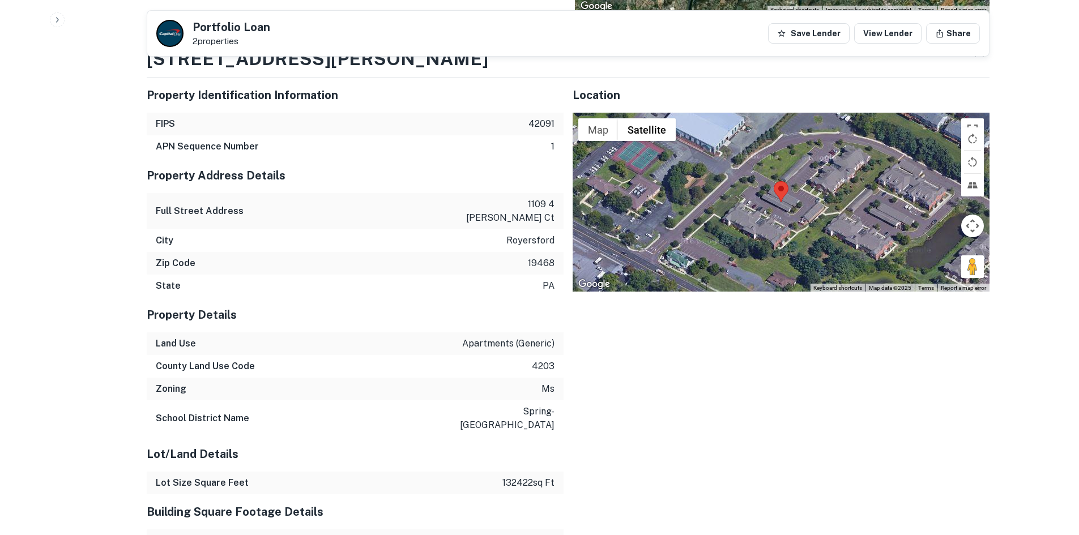
scroll to position [831, 0]
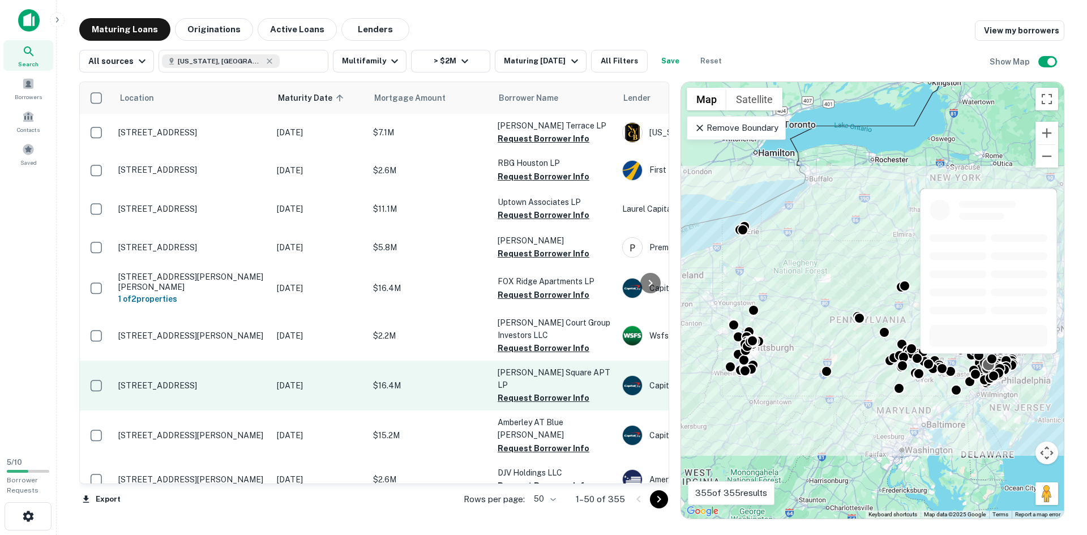
click at [227, 361] on td "[STREET_ADDRESS]" at bounding box center [192, 386] width 159 height 50
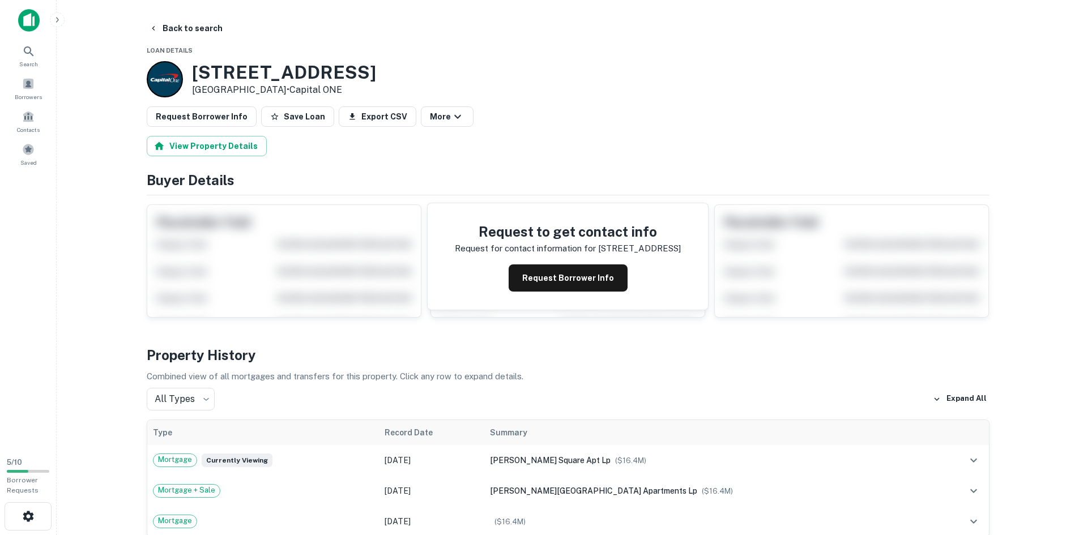
drag, startPoint x: 272, startPoint y: 90, endPoint x: 192, endPoint y: 66, distance: 83.9
click at [192, 66] on div "[STREET_ADDRESS] • Capital ONE" at bounding box center [284, 79] width 184 height 35
copy div "[STREET_ADDRESS]"
